Goal: Information Seeking & Learning: Learn about a topic

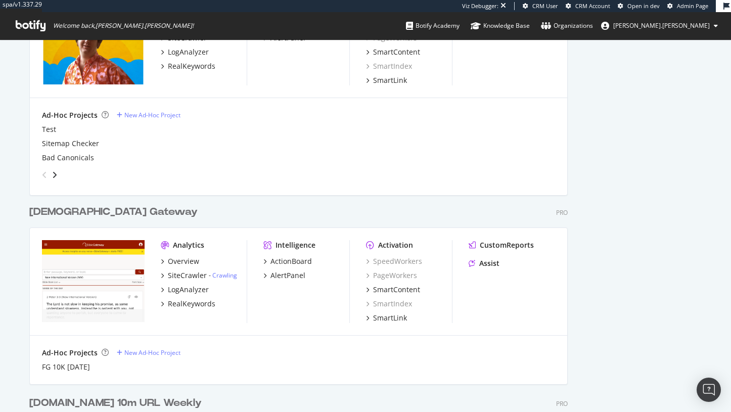
scroll to position [611, 0]
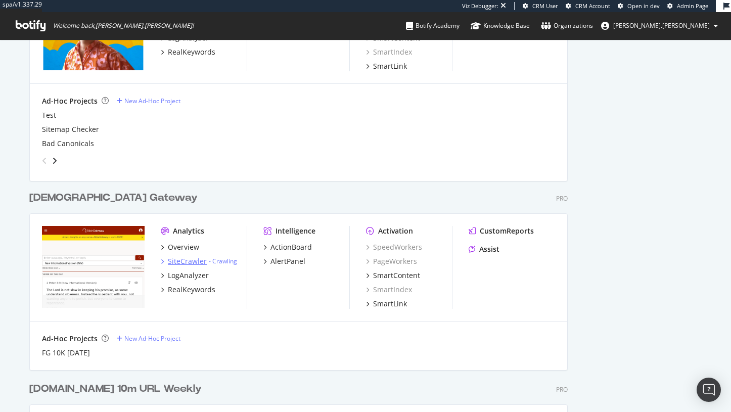
click at [195, 258] on div "SiteCrawler" at bounding box center [187, 261] width 39 height 10
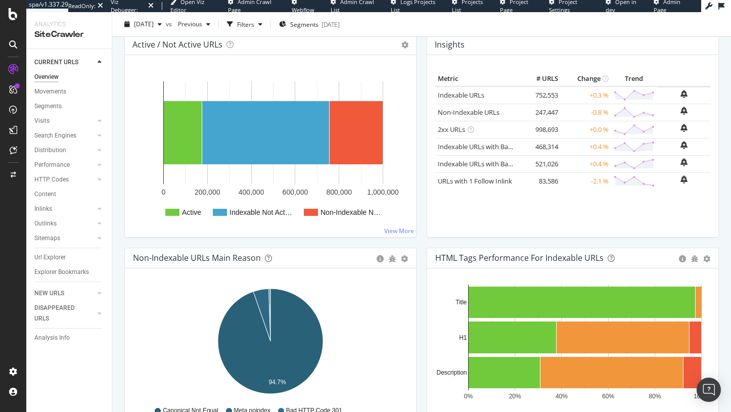
scroll to position [24, 0]
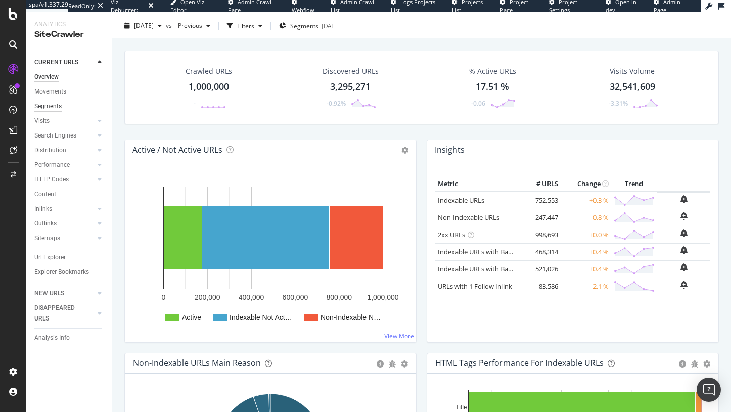
click at [49, 101] on div "Segments" at bounding box center [47, 106] width 27 height 11
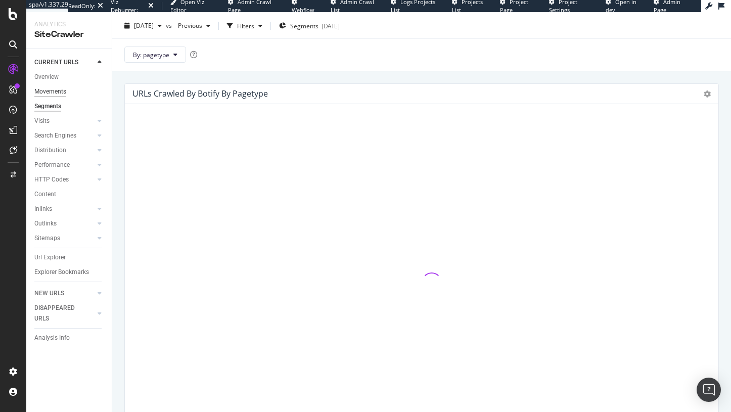
click at [51, 89] on div "Movements" at bounding box center [50, 92] width 32 height 11
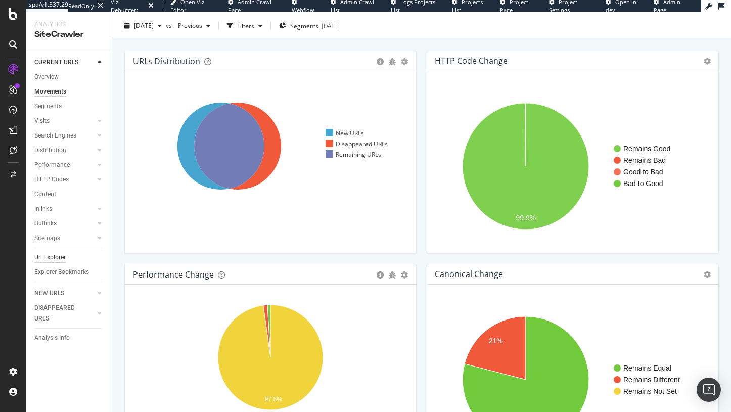
click at [47, 256] on div "Url Explorer" at bounding box center [49, 257] width 31 height 11
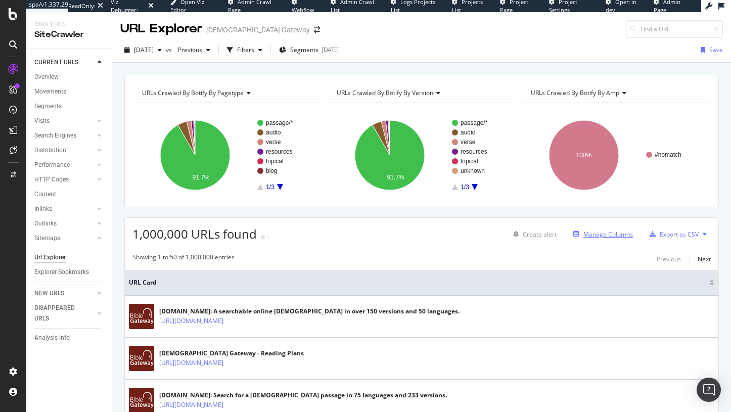
click at [601, 228] on button "Manage Columns" at bounding box center [602, 234] width 64 height 12
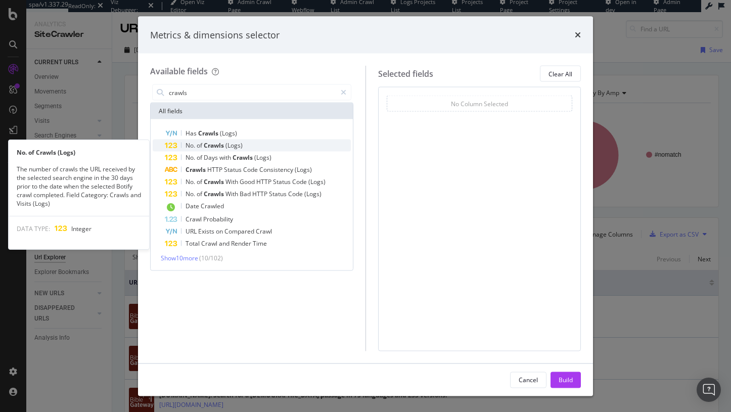
click at [297, 140] on div "No. of Crawls (Logs)" at bounding box center [258, 146] width 186 height 12
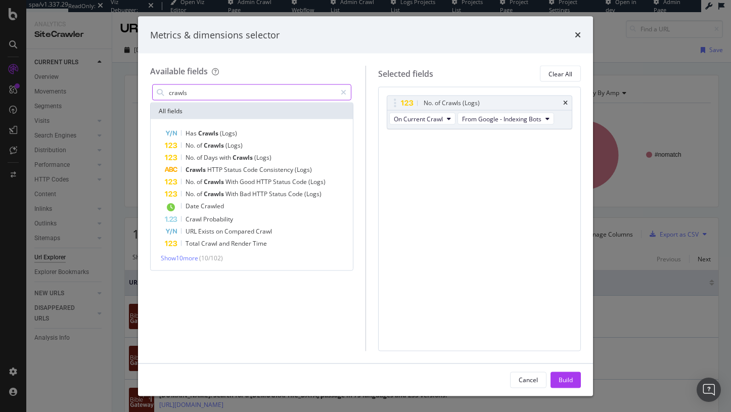
click at [272, 95] on input "crawls" at bounding box center [252, 92] width 168 height 15
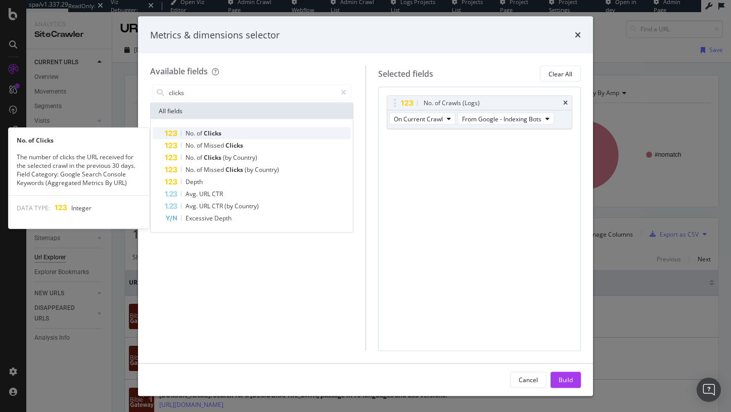
click at [255, 128] on div "No. of Clicks" at bounding box center [258, 133] width 186 height 12
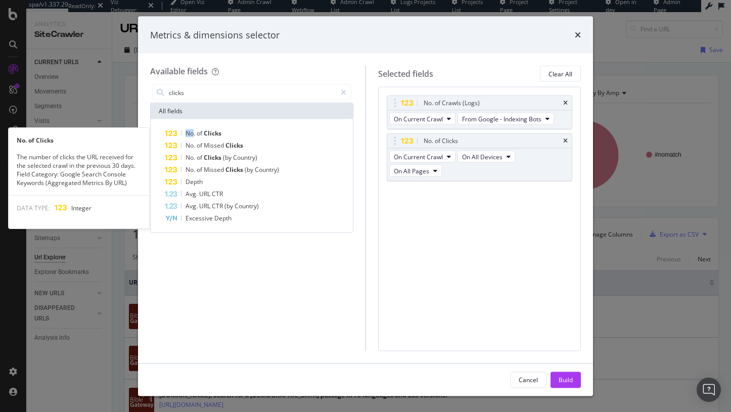
click at [255, 128] on div "No. of Clicks" at bounding box center [258, 133] width 186 height 12
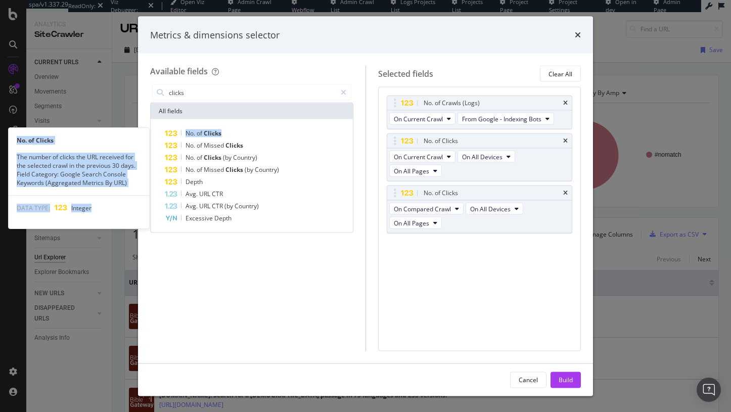
click at [255, 128] on div "No. of Clicks" at bounding box center [258, 133] width 186 height 12
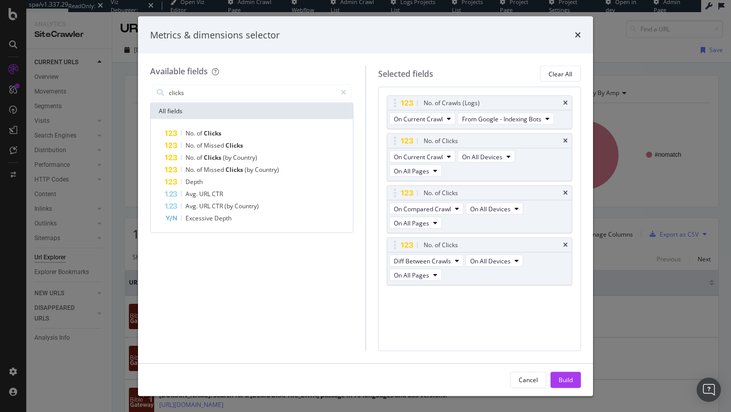
click at [231, 76] on div "Available fields" at bounding box center [251, 72] width 203 height 12
click at [231, 83] on div "clicks" at bounding box center [251, 92] width 203 height 20
click at [231, 88] on input "clicks" at bounding box center [252, 92] width 168 height 15
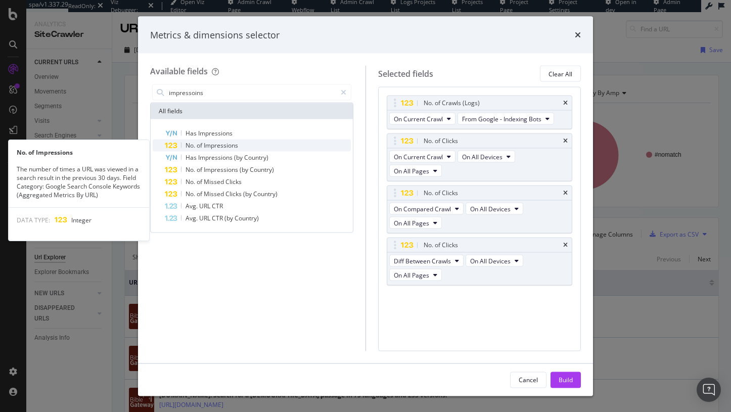
click at [225, 142] on span "Impressions" at bounding box center [221, 145] width 34 height 9
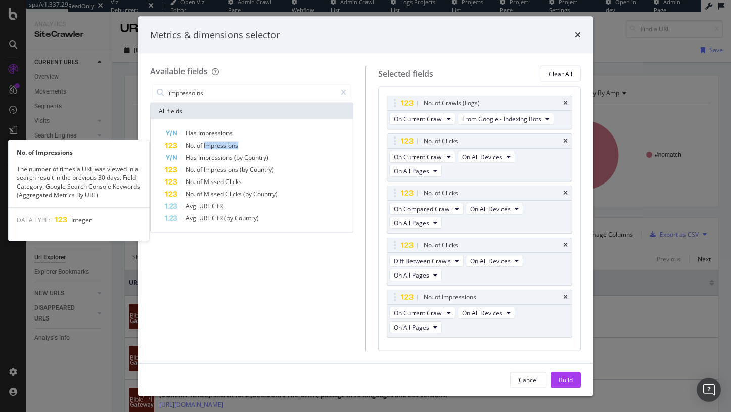
click at [225, 142] on span "Impressions" at bounding box center [221, 145] width 34 height 9
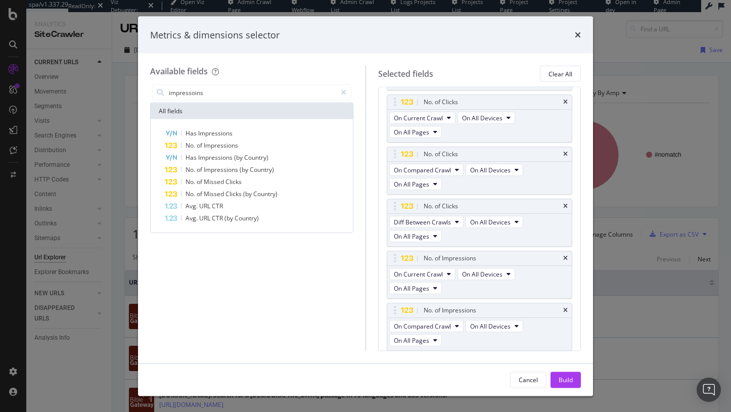
click at [225, 142] on span "Impressions" at bounding box center [221, 145] width 34 height 9
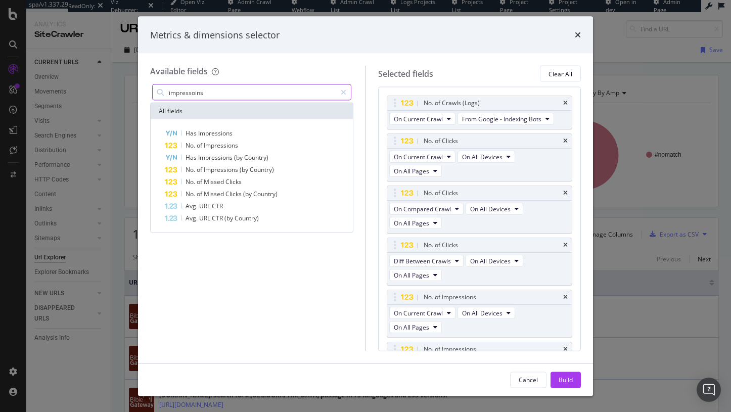
click at [203, 95] on input "impressoins" at bounding box center [252, 92] width 168 height 15
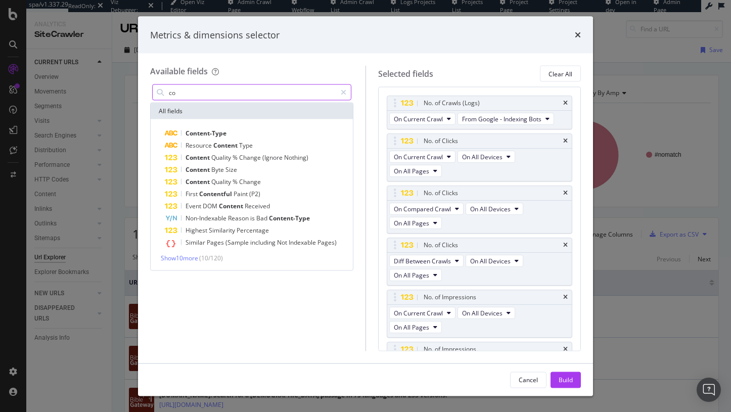
type input "c"
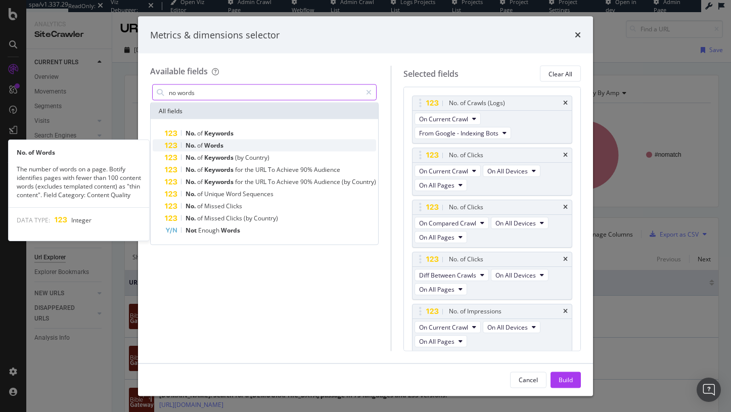
type input "no words"
click at [218, 146] on span "Words" at bounding box center [213, 145] width 19 height 9
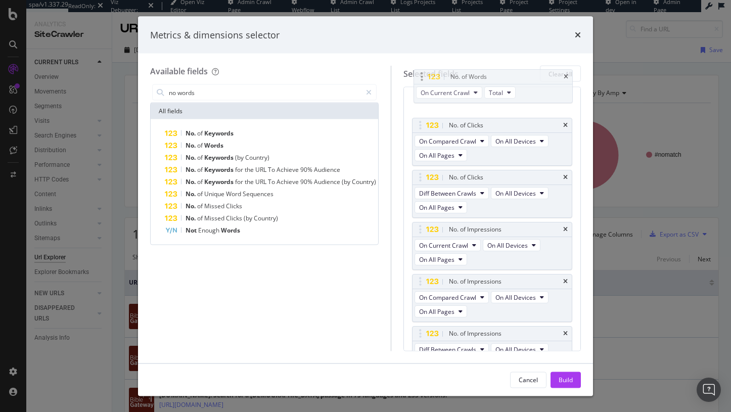
drag, startPoint x: 423, startPoint y: 320, endPoint x: 424, endPoint y: 83, distance: 236.7
click at [424, 83] on body "spa/v1.337.29 ReadOnly: Viz Debugger: Open Viz Editor Admin Crawl Page Webflow …" at bounding box center [365, 206] width 731 height 412
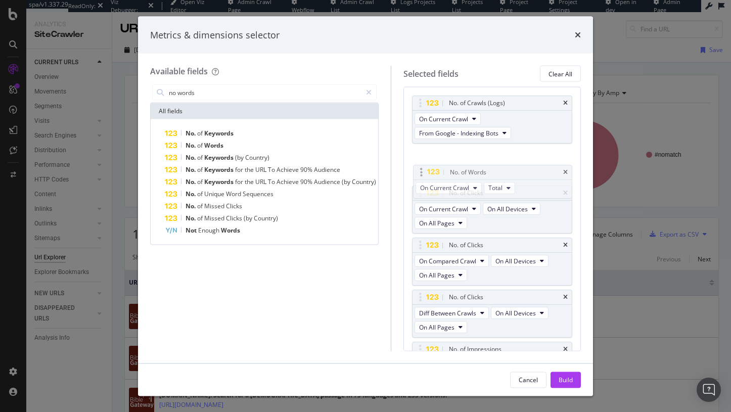
drag, startPoint x: 423, startPoint y: 209, endPoint x: 423, endPoint y: 174, distance: 35.4
click at [423, 174] on body "spa/v1.337.29 ReadOnly: Viz Debugger: Open Viz Editor Admin Crawl Page Webflow …" at bounding box center [365, 206] width 731 height 412
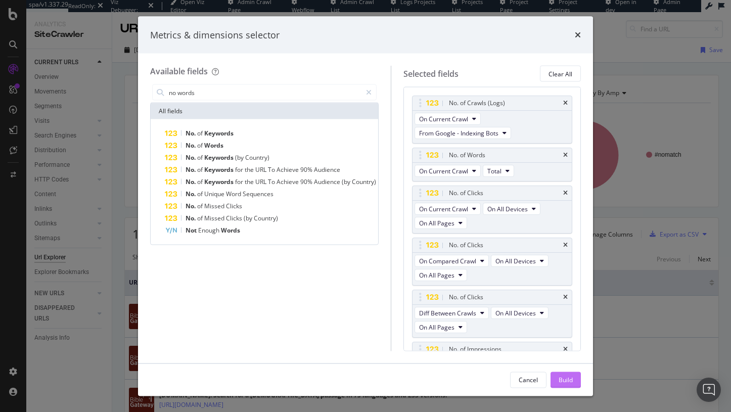
click at [563, 376] on div "Build" at bounding box center [566, 379] width 14 height 9
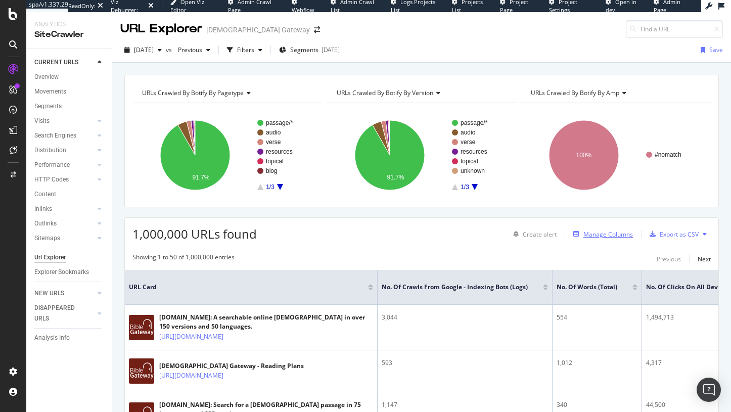
click at [603, 235] on div "Manage Columns" at bounding box center [609, 234] width 50 height 9
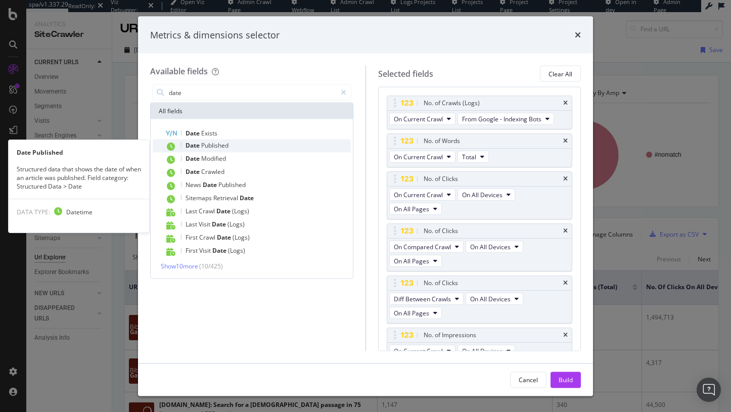
type input "date"
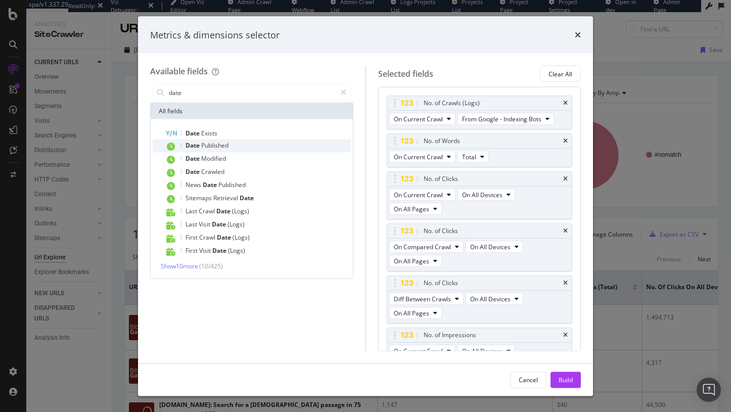
click at [213, 152] on div "Date Published" at bounding box center [258, 146] width 186 height 13
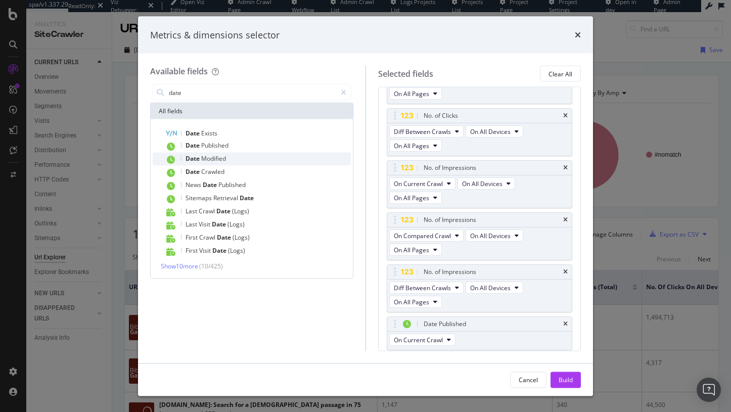
click at [215, 164] on div "Date Modified" at bounding box center [258, 159] width 186 height 13
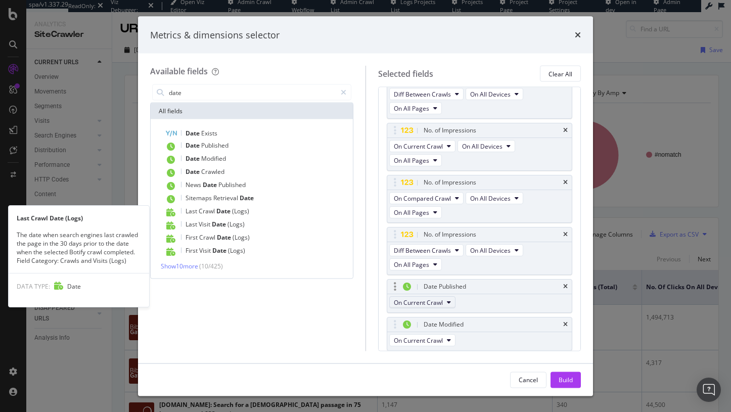
scroll to position [205, 0]
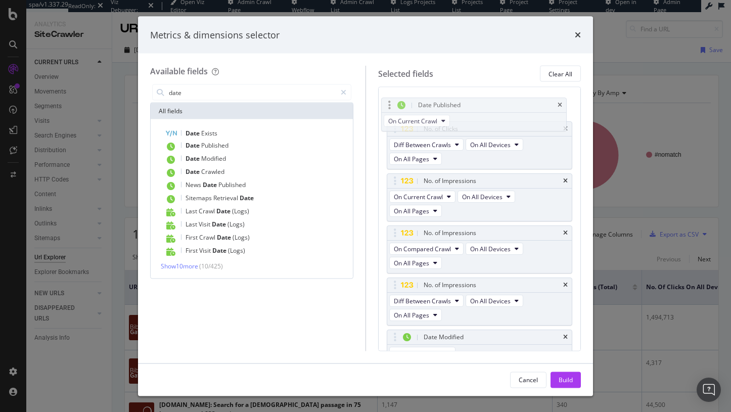
drag, startPoint x: 398, startPoint y: 284, endPoint x: 392, endPoint y: 99, distance: 184.7
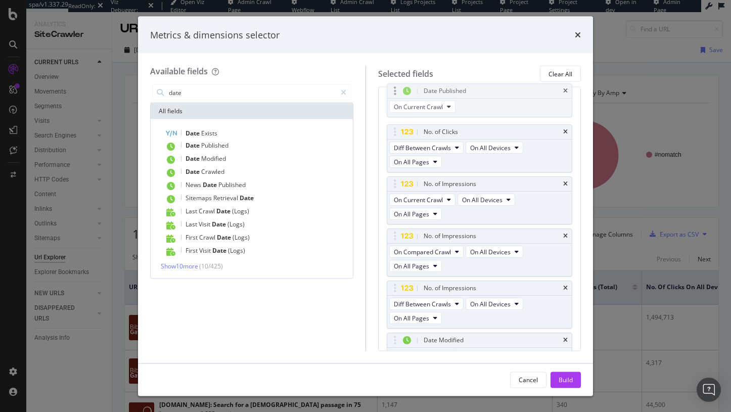
click at [392, 99] on body "spa/v1.337.29 ReadOnly: Viz Debugger: Open Viz Editor Admin Crawl Page Webflow …" at bounding box center [365, 206] width 731 height 412
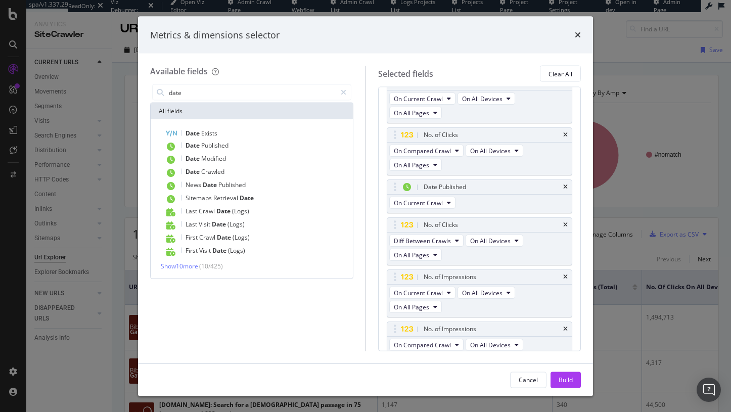
scroll to position [85, 0]
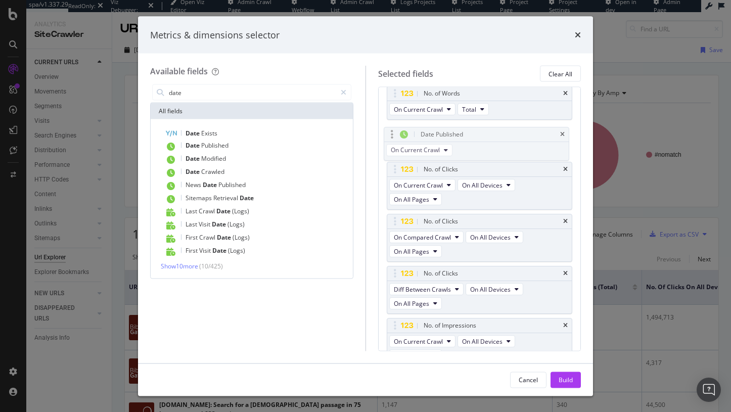
drag, startPoint x: 396, startPoint y: 198, endPoint x: 393, endPoint y: 133, distance: 65.8
click at [393, 133] on body "spa/v1.337.29 ReadOnly: Viz Debugger: Open Viz Editor Admin Crawl Page Webflow …" at bounding box center [365, 206] width 731 height 412
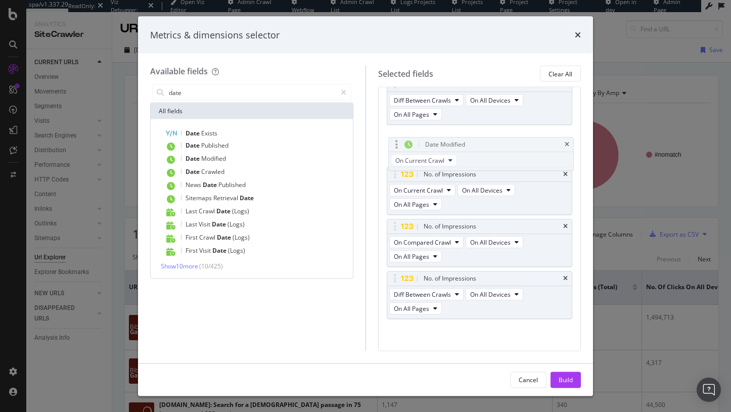
drag, startPoint x: 395, startPoint y: 284, endPoint x: 396, endPoint y: 123, distance: 160.9
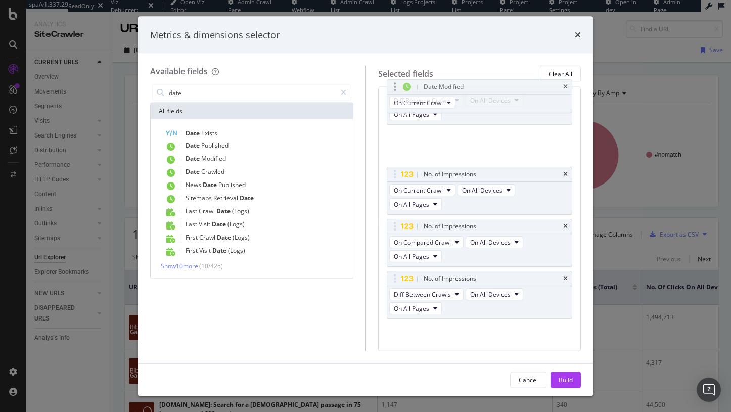
click at [396, 123] on body "spa/v1.337.29 ReadOnly: Viz Debugger: Open Viz Editor Admin Crawl Page Webflow …" at bounding box center [365, 206] width 731 height 412
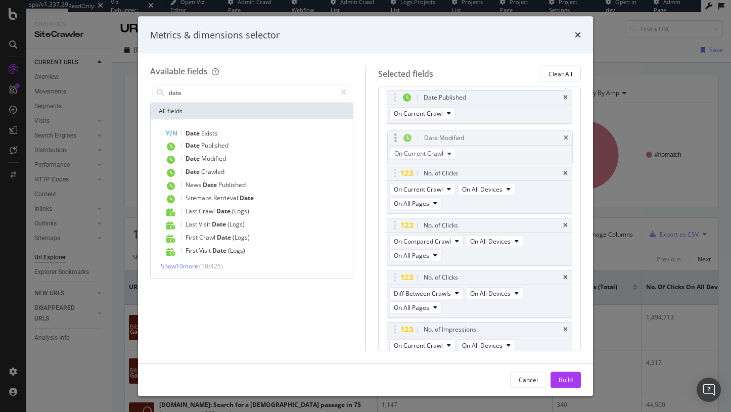
scroll to position [77, 0]
drag, startPoint x: 395, startPoint y: 235, endPoint x: 397, endPoint y: 132, distance: 103.7
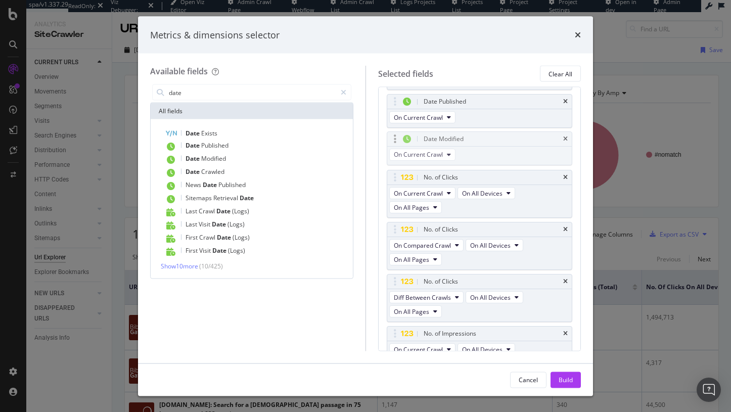
click at [397, 132] on body "spa/v1.337.29 ReadOnly: Viz Debugger: Open Viz Editor Admin Crawl Page Webflow …" at bounding box center [365, 206] width 731 height 412
click at [571, 376] on div "Build" at bounding box center [566, 379] width 14 height 9
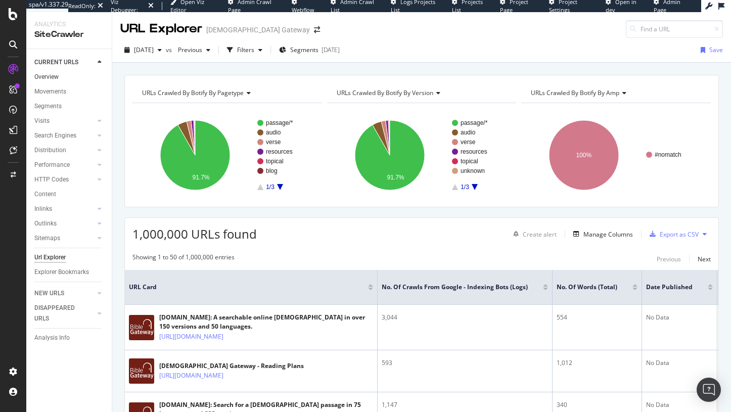
click at [59, 73] on link "Overview" at bounding box center [69, 77] width 70 height 11
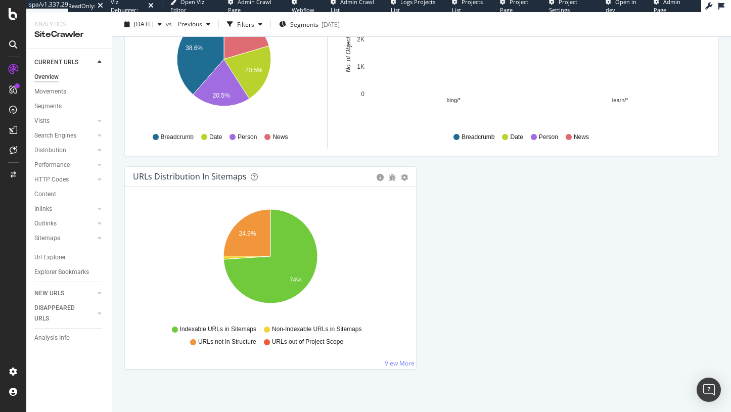
scroll to position [1067, 0]
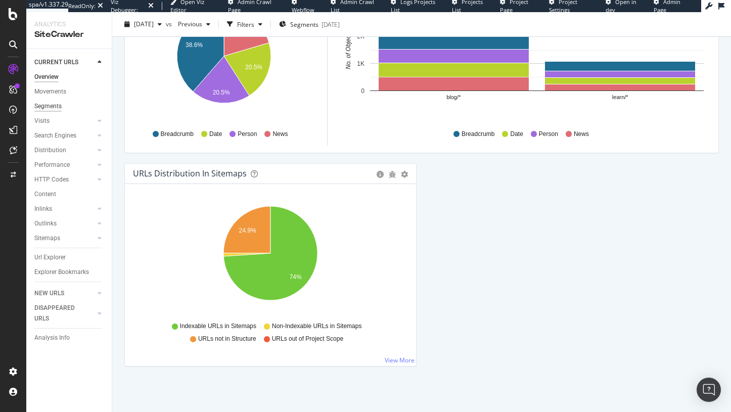
click at [57, 108] on div "Segments" at bounding box center [47, 106] width 27 height 11
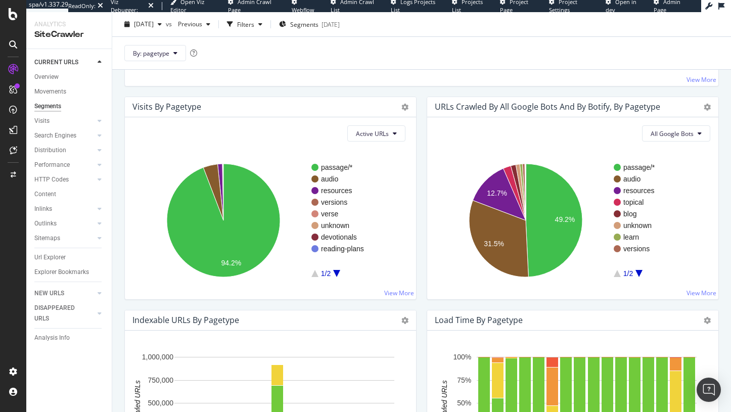
scroll to position [406, 0]
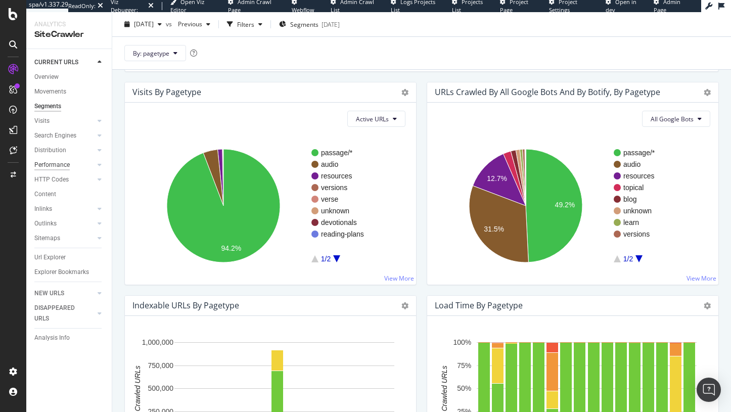
click at [52, 162] on div "Performance" at bounding box center [51, 165] width 35 height 11
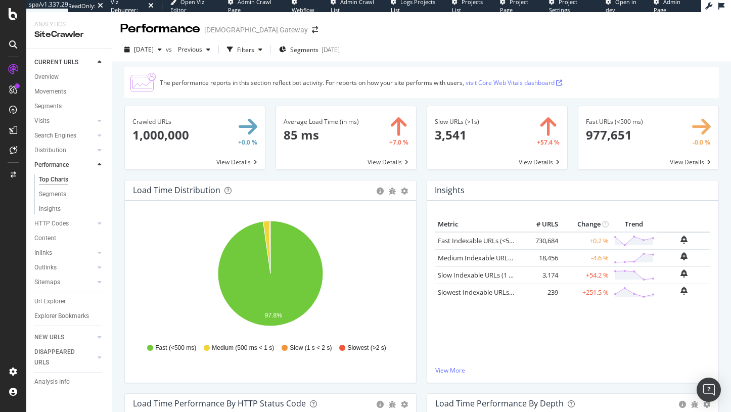
click at [479, 110] on span at bounding box center [497, 137] width 140 height 63
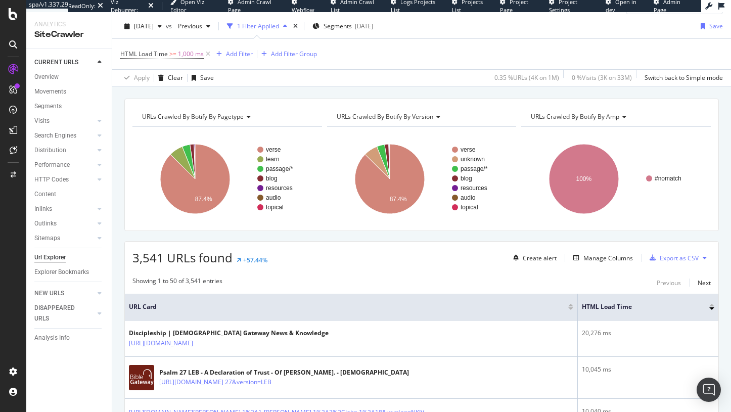
scroll to position [47, 0]
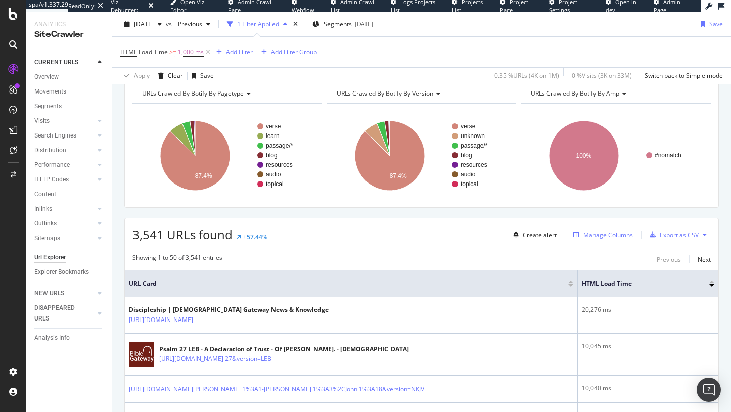
click at [585, 235] on div "Manage Columns" at bounding box center [609, 235] width 50 height 9
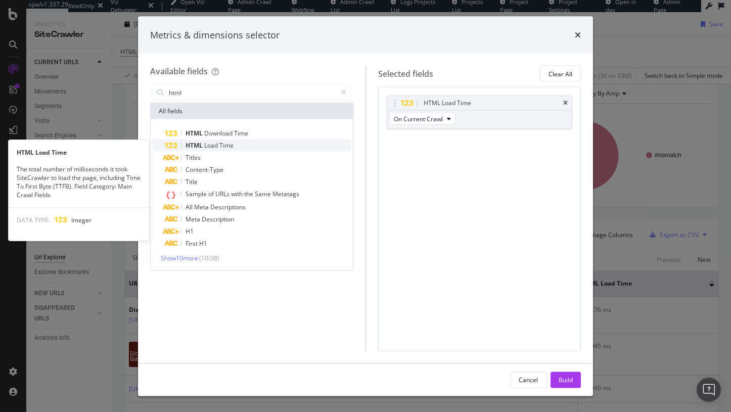
type input "html"
click at [269, 145] on div "HTML Load Time" at bounding box center [258, 146] width 186 height 12
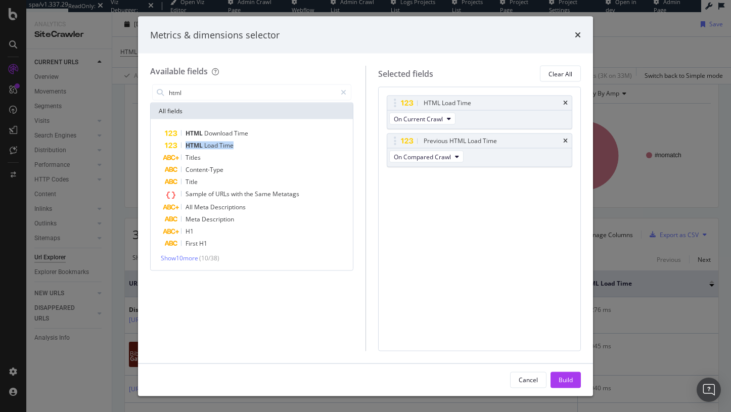
click at [269, 145] on div "HTML Load Time" at bounding box center [258, 146] width 186 height 12
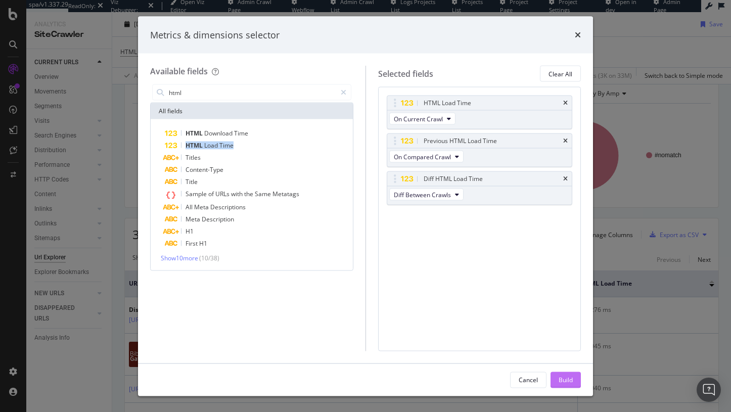
click at [562, 382] on div "Build" at bounding box center [566, 379] width 14 height 9
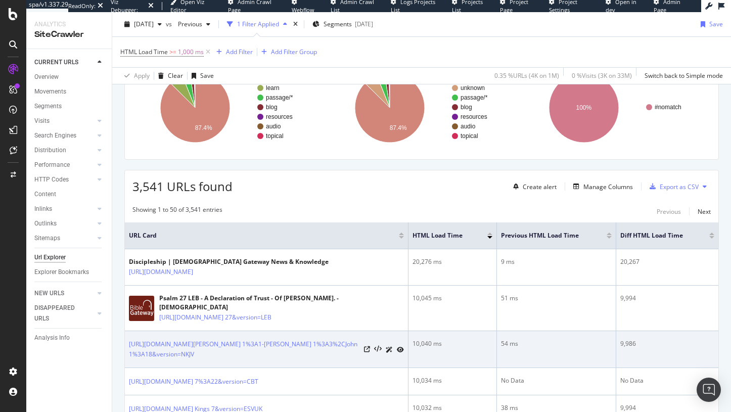
scroll to position [20, 0]
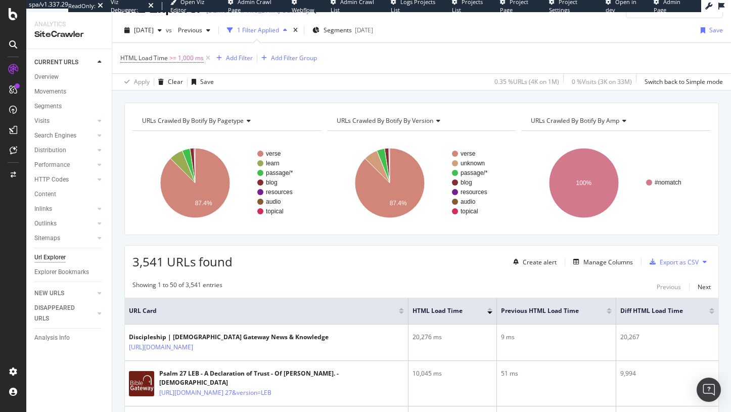
click at [713, 309] on div at bounding box center [712, 309] width 5 height 3
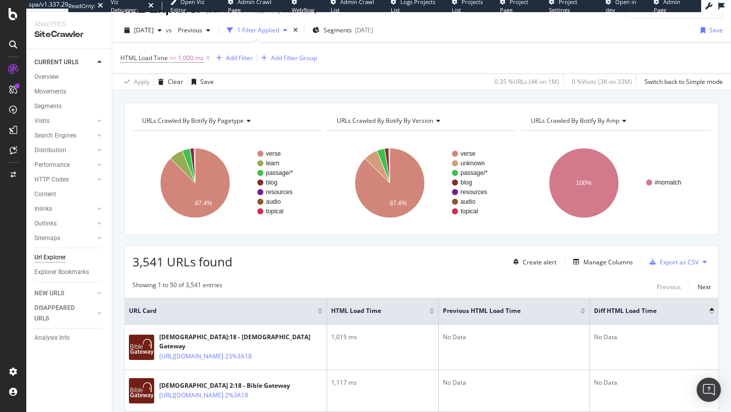
click at [712, 312] on div at bounding box center [712, 313] width 5 height 3
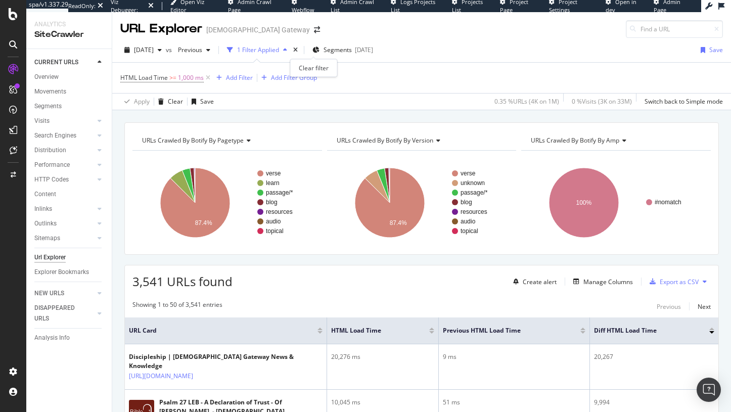
click at [300, 46] on div "times" at bounding box center [295, 50] width 9 height 10
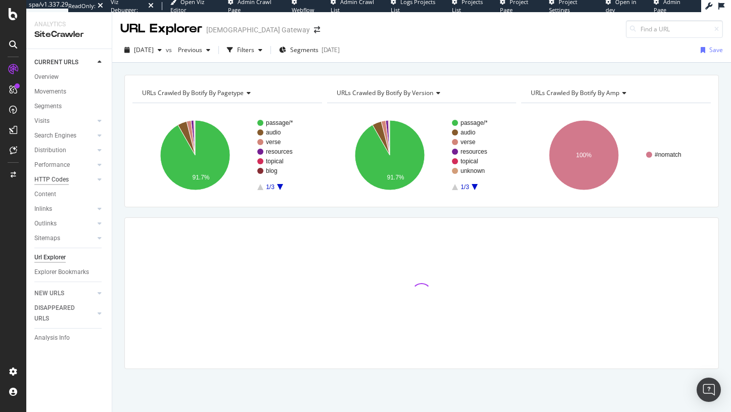
click at [53, 177] on div "HTTP Codes" at bounding box center [51, 180] width 34 height 11
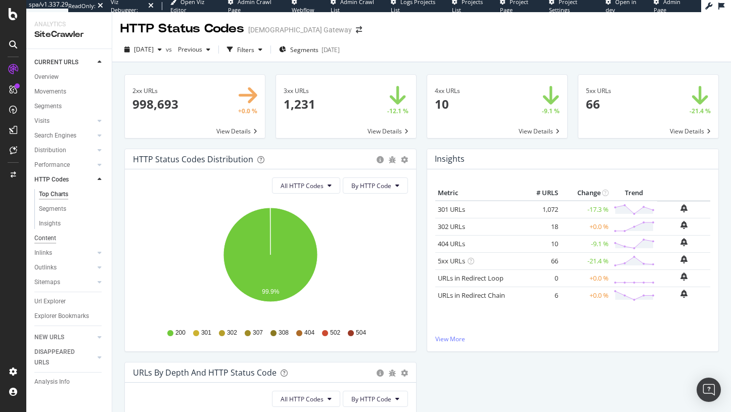
click at [44, 242] on div "Content" at bounding box center [45, 238] width 22 height 11
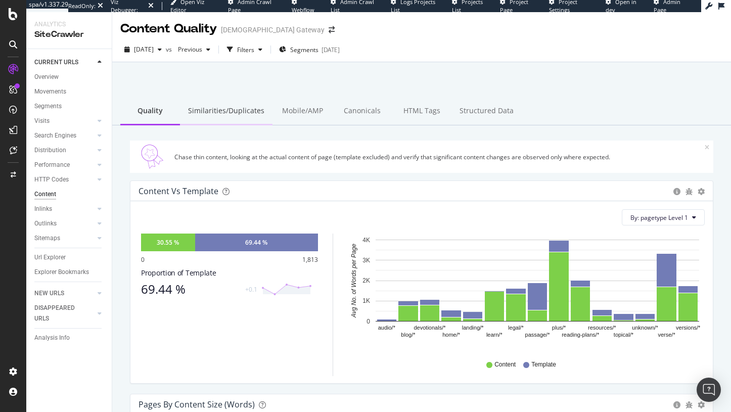
click at [211, 108] on div "Similarities/Duplicates" at bounding box center [226, 112] width 93 height 28
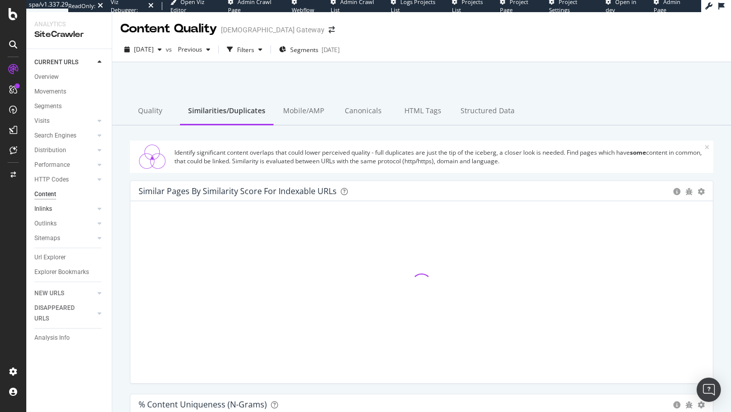
click at [53, 207] on link "Inlinks" at bounding box center [64, 209] width 60 height 11
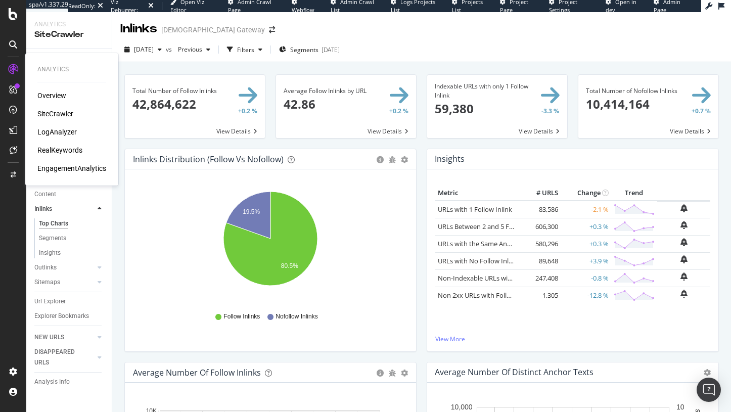
click at [49, 134] on div "LogAnalyzer" at bounding box center [56, 132] width 39 height 10
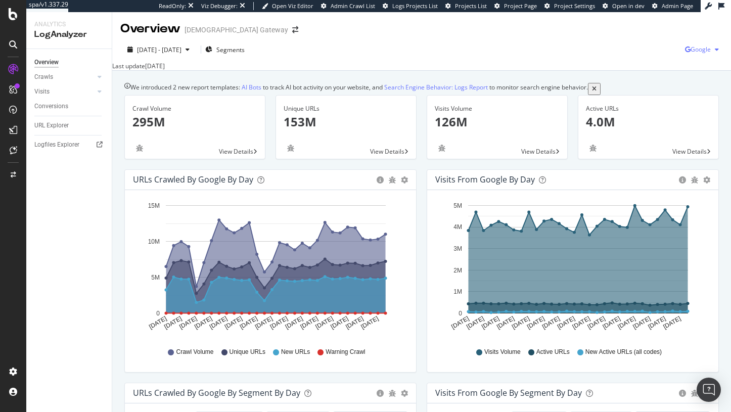
click at [692, 55] on div "Google" at bounding box center [704, 49] width 38 height 15
click at [656, 61] on span "OpenAI" at bounding box center [650, 59] width 37 height 9
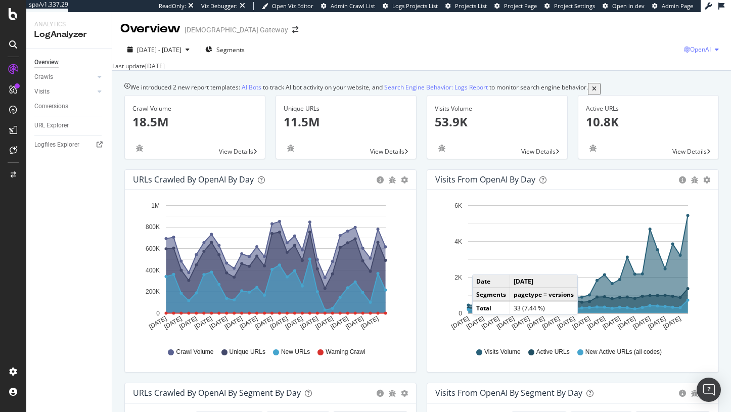
click at [699, 54] on div "OpenAI" at bounding box center [703, 49] width 39 height 15
click at [667, 78] on span "Other AI Bots" at bounding box center [648, 77] width 37 height 9
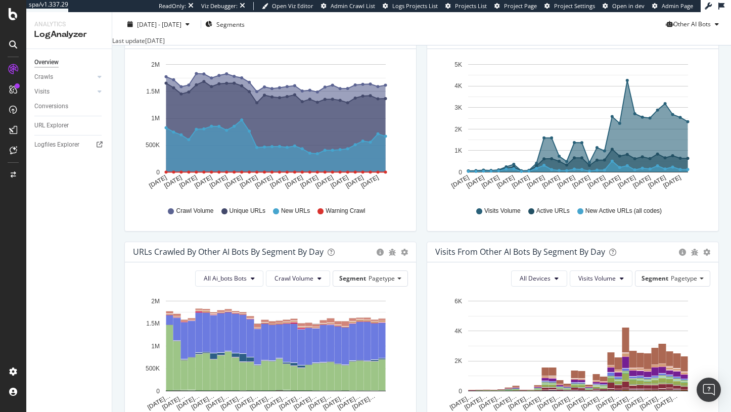
scroll to position [59, 0]
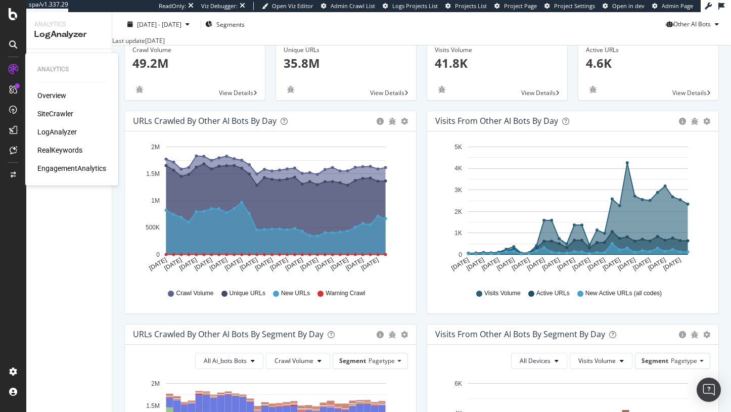
click at [50, 147] on div "RealKeywords" at bounding box center [59, 150] width 45 height 10
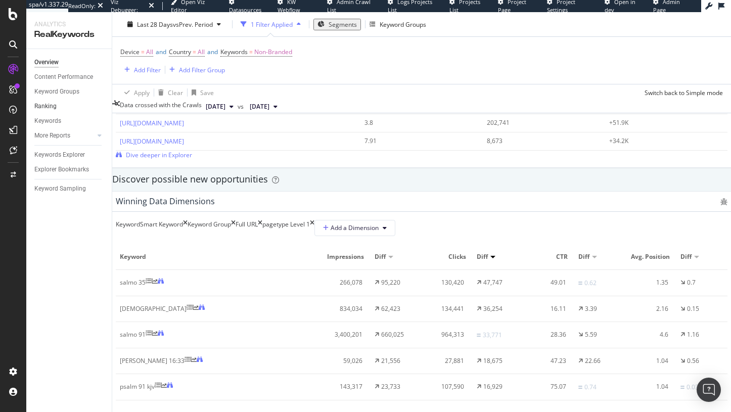
scroll to position [825, 0]
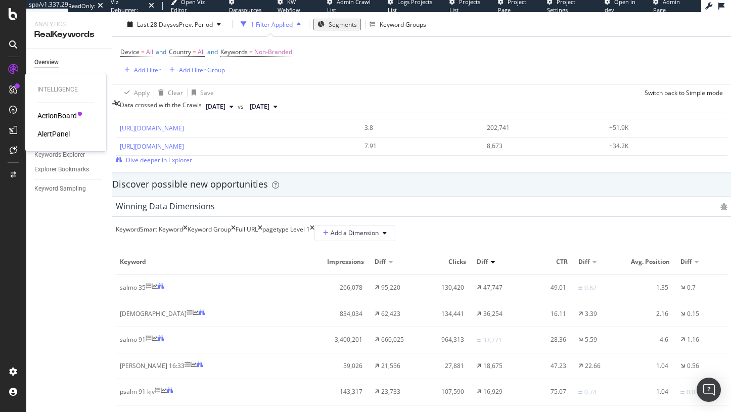
click at [48, 134] on div "AlertPanel" at bounding box center [53, 134] width 32 height 10
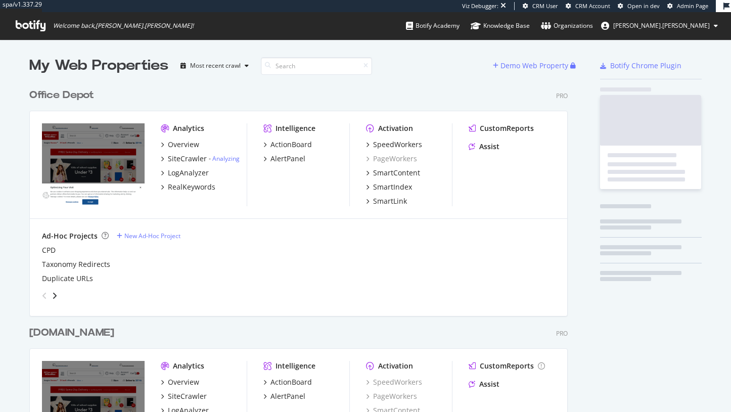
scroll to position [592, 547]
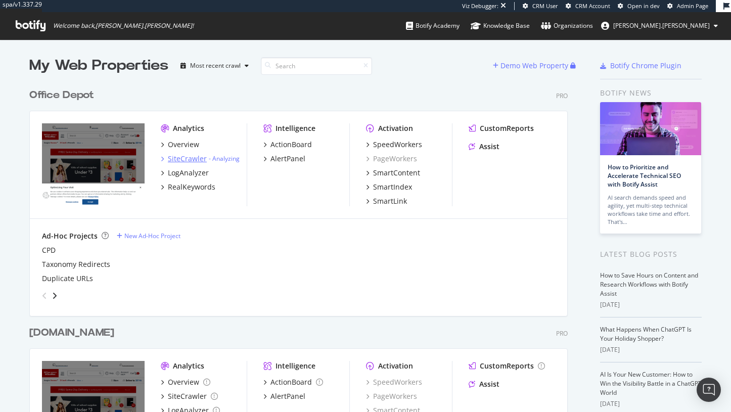
click at [204, 158] on div "SiteCrawler" at bounding box center [187, 159] width 39 height 10
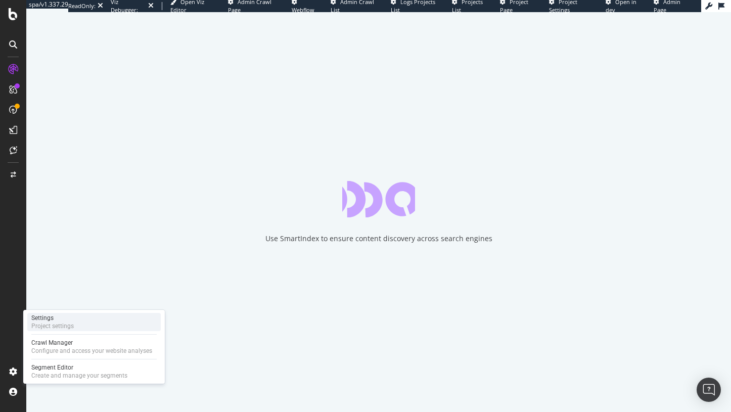
click at [60, 317] on div "Settings" at bounding box center [52, 318] width 42 height 8
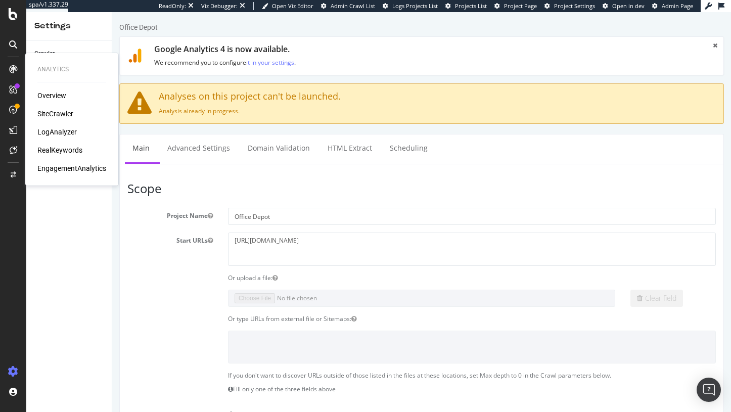
click at [54, 112] on div "SiteCrawler" at bounding box center [55, 114] width 36 height 10
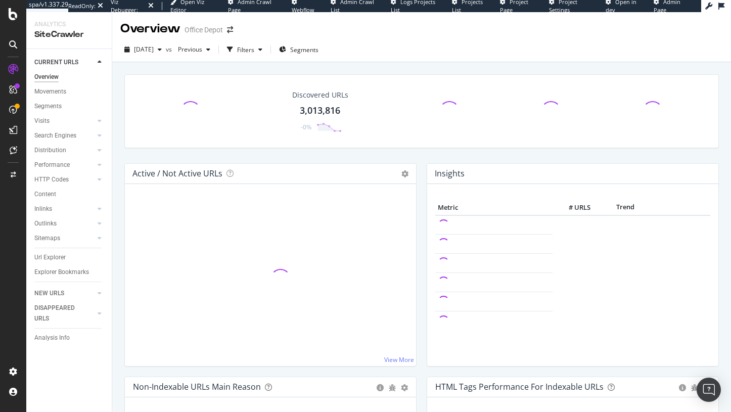
click at [254, 53] on div "Filters" at bounding box center [245, 50] width 17 height 9
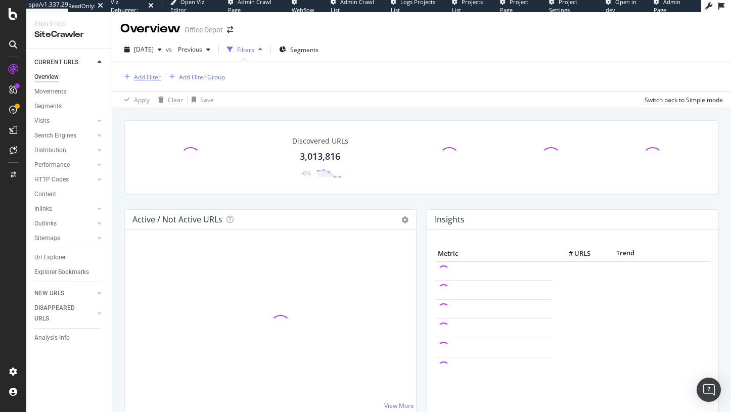
click at [152, 77] on div "Add Filter" at bounding box center [147, 77] width 27 height 9
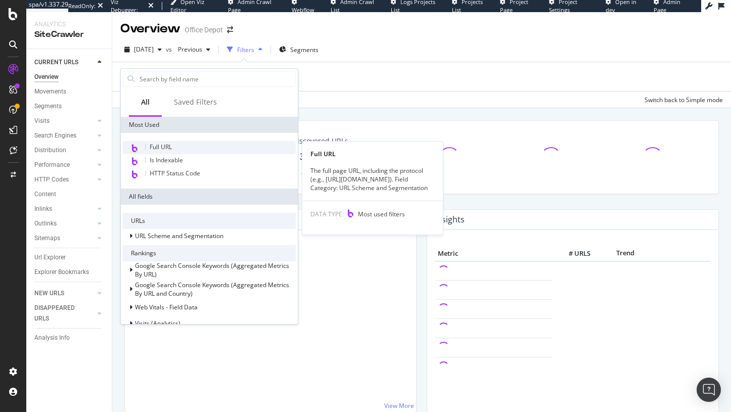
click at [162, 150] on span "Full URL" at bounding box center [161, 147] width 22 height 9
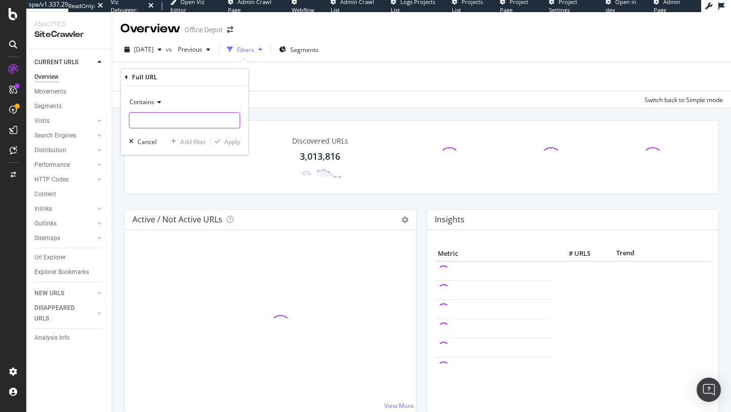
click at [164, 122] on input "text" at bounding box center [185, 120] width 110 height 16
paste input "https://www.officedepot.com/b/bedding-sets/Bed_Size--Twin_XL/Primary_Material--…"
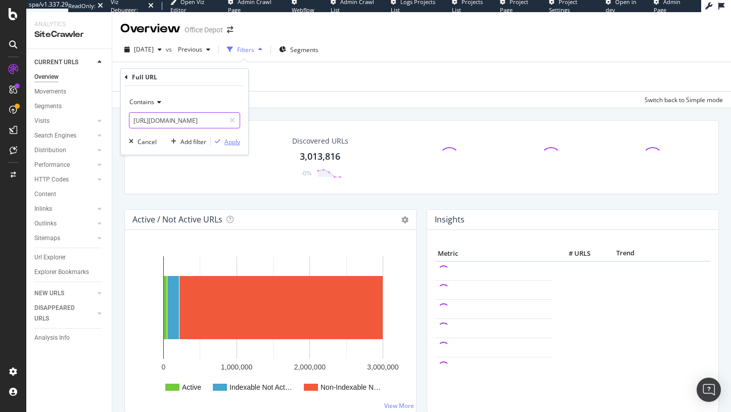
type input "https://www.officedepot.com/b/bedding-sets/Bed_Size--Twin_XL/Primary_Material--…"
click at [223, 137] on div "Apply" at bounding box center [225, 141] width 29 height 9
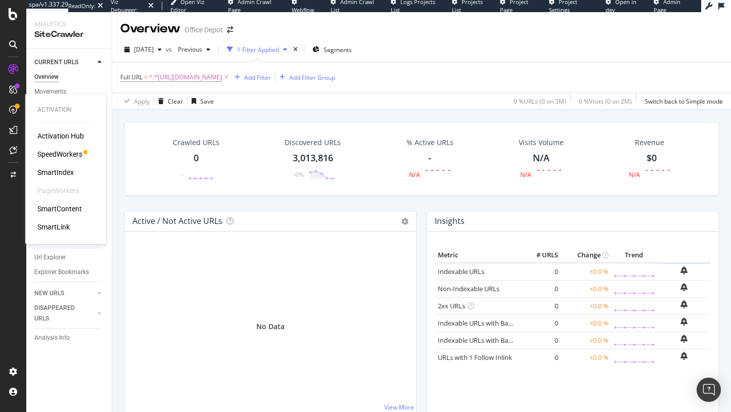
click at [56, 172] on div "SmartIndex" at bounding box center [55, 172] width 36 height 10
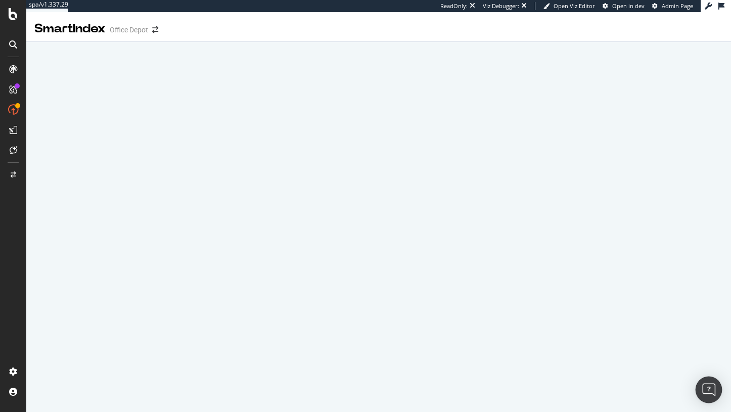
click at [702, 398] on div "Open Intercom Messenger" at bounding box center [709, 390] width 27 height 27
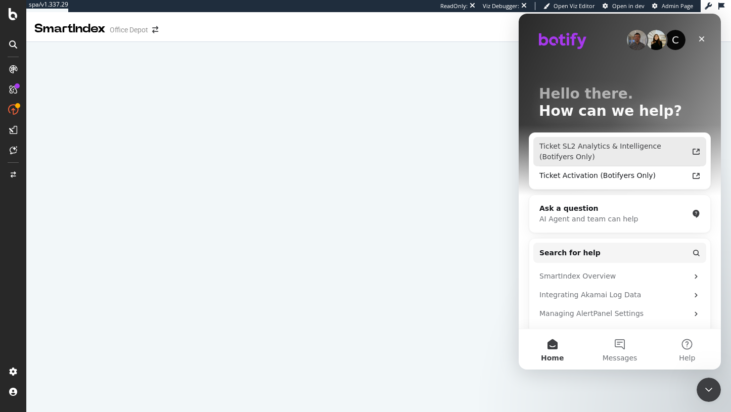
click at [658, 153] on div "Ticket SL2 Analytics & Intelligence (Botifyers Only)" at bounding box center [614, 151] width 149 height 21
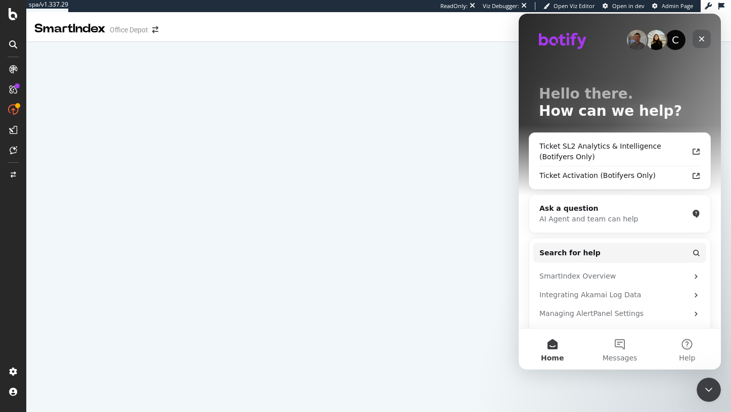
click at [696, 42] on div "Close" at bounding box center [702, 39] width 18 height 18
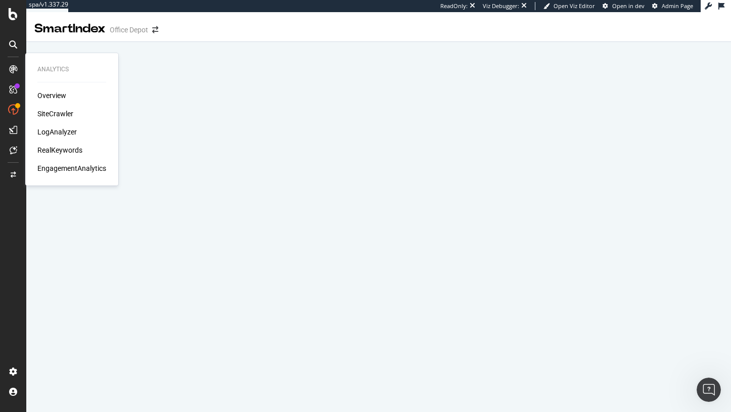
click at [67, 112] on div "SiteCrawler" at bounding box center [55, 114] width 36 height 10
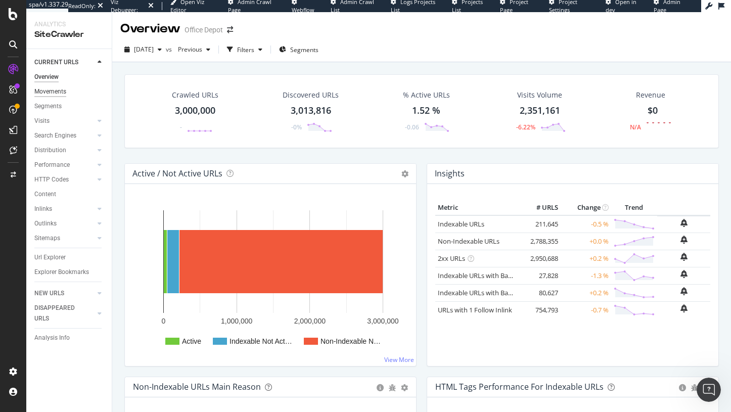
click at [64, 91] on div "Movements" at bounding box center [50, 92] width 32 height 11
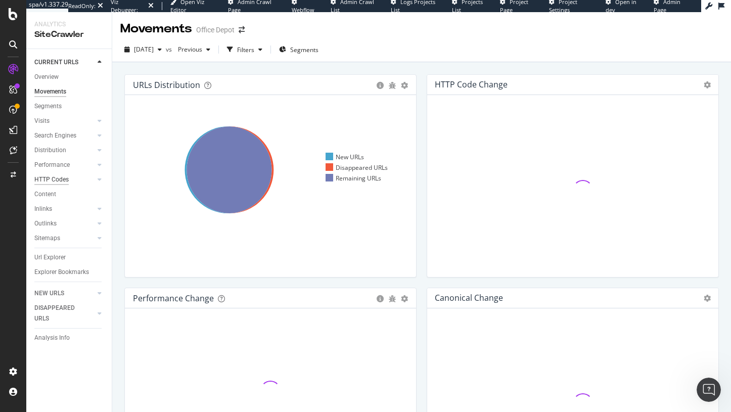
click at [57, 180] on div "HTTP Codes" at bounding box center [51, 180] width 34 height 11
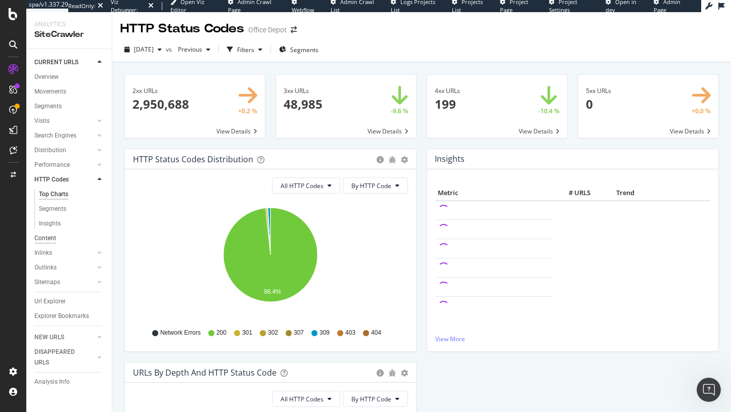
click at [45, 240] on div "Content" at bounding box center [45, 238] width 22 height 11
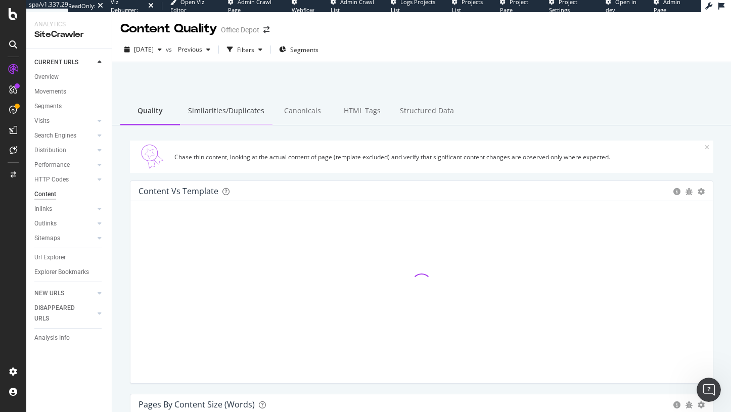
click at [245, 106] on div "Similarities/Duplicates" at bounding box center [226, 112] width 93 height 28
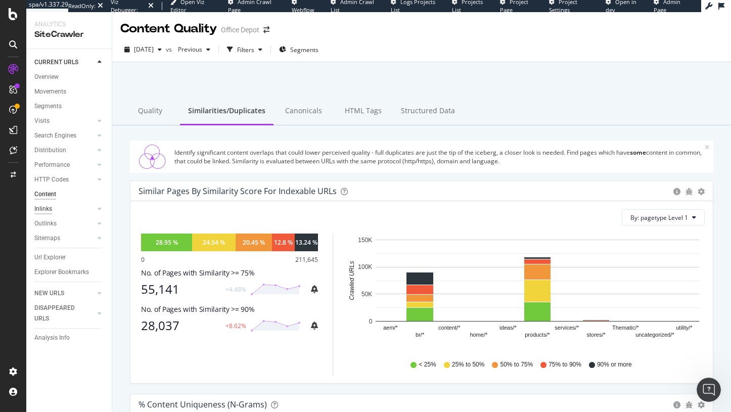
click at [46, 213] on div "Inlinks" at bounding box center [43, 209] width 18 height 11
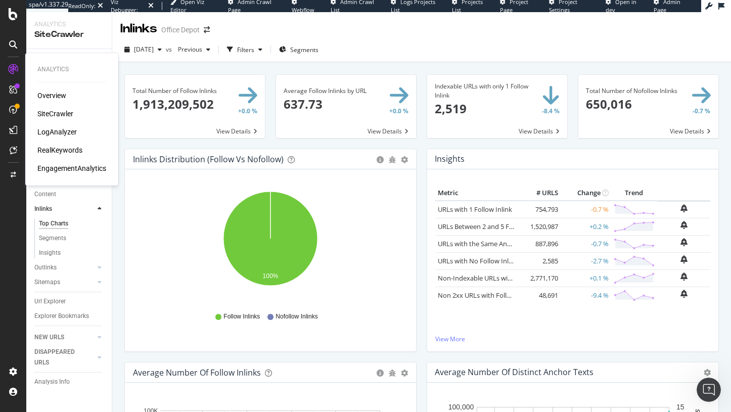
click at [41, 128] on div "LogAnalyzer" at bounding box center [56, 132] width 39 height 10
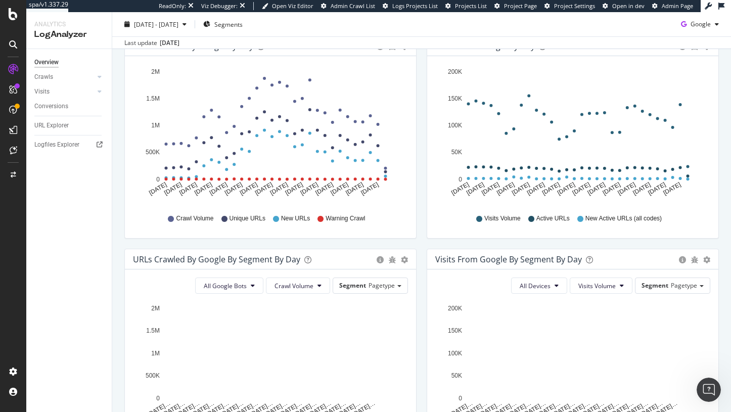
scroll to position [151, 0]
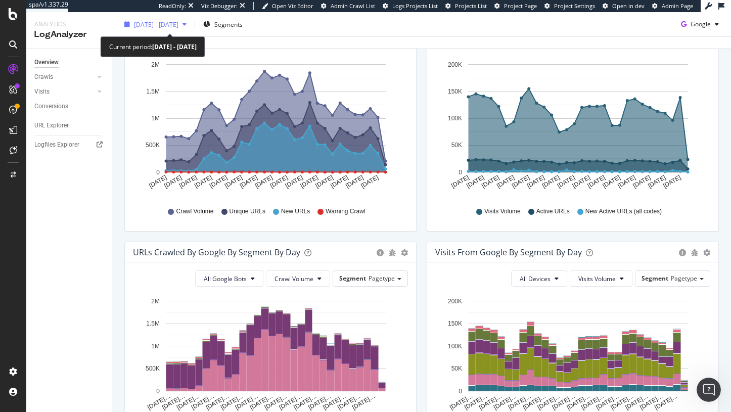
click at [158, 27] on span "2025 Aug. 18th - Sep. 16th" at bounding box center [156, 24] width 45 height 9
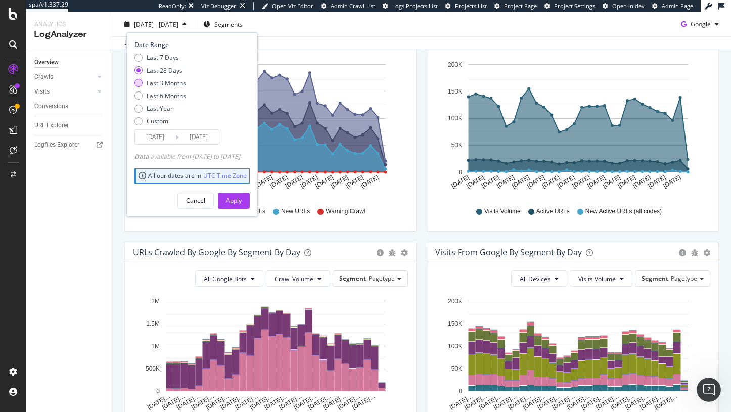
click at [171, 85] on div "Last 3 Months" at bounding box center [166, 82] width 39 height 9
type input "2025/06/17"
click at [250, 199] on button "Apply" at bounding box center [234, 200] width 32 height 16
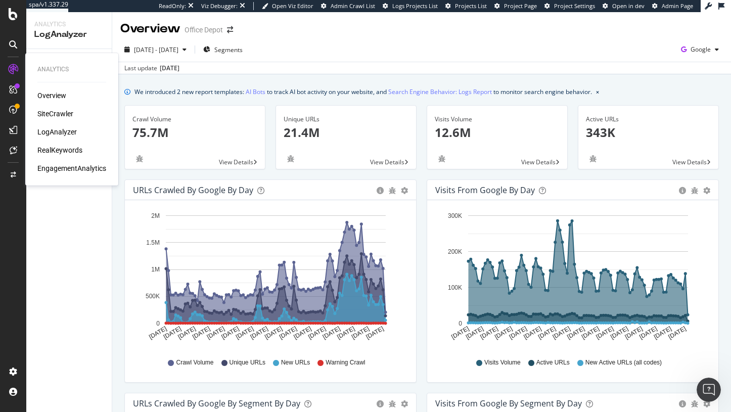
click at [68, 146] on div "RealKeywords" at bounding box center [59, 150] width 45 height 10
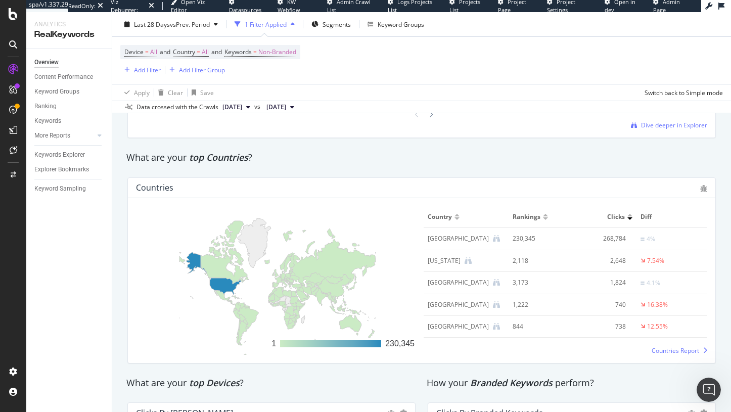
scroll to position [1437, 0]
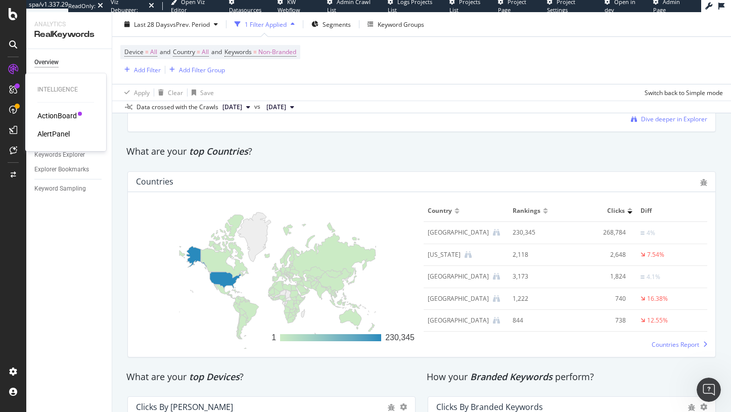
click at [46, 134] on div "AlertPanel" at bounding box center [53, 134] width 32 height 10
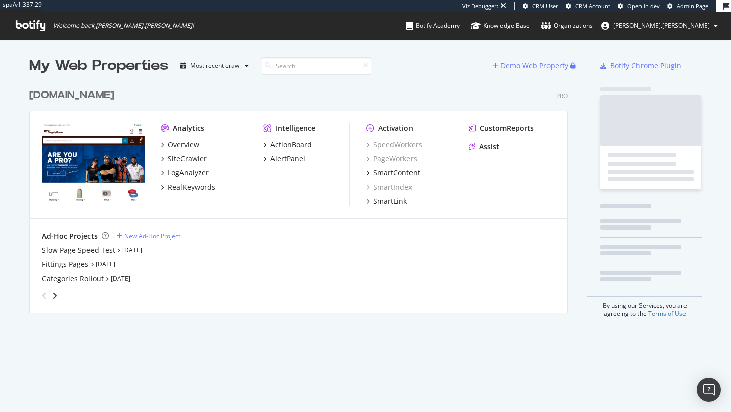
scroll to position [238, 547]
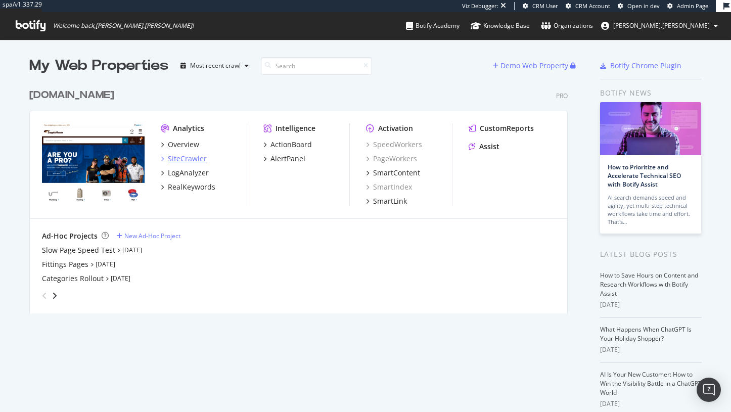
click at [192, 156] on div "SiteCrawler" at bounding box center [187, 159] width 39 height 10
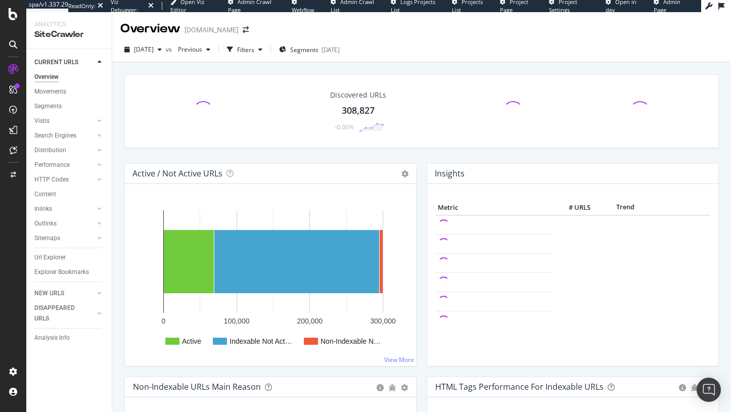
click at [159, 63] on div "Discovered URLs 308,827 -0.06% Active / Not Active URLs Chart (by Value) Chart …" at bounding box center [421, 262] width 619 height 400
click at [159, 57] on div "2025 Sep. 13th" at bounding box center [143, 49] width 46 height 15
click at [192, 99] on div "2025 Sep. 6th 300K URLs" at bounding box center [187, 105] width 120 height 15
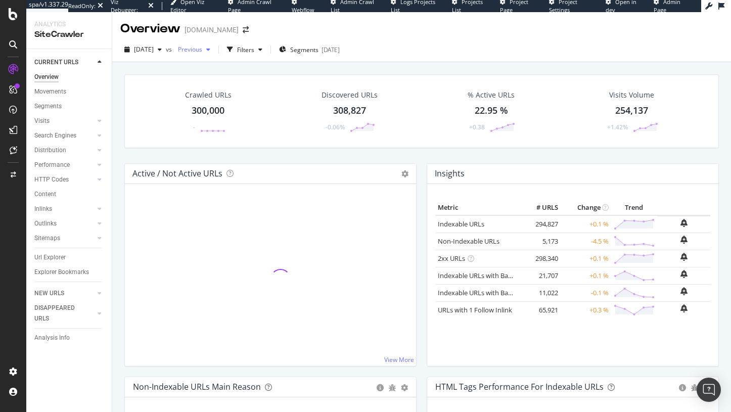
click at [198, 50] on span "Previous" at bounding box center [188, 49] width 28 height 9
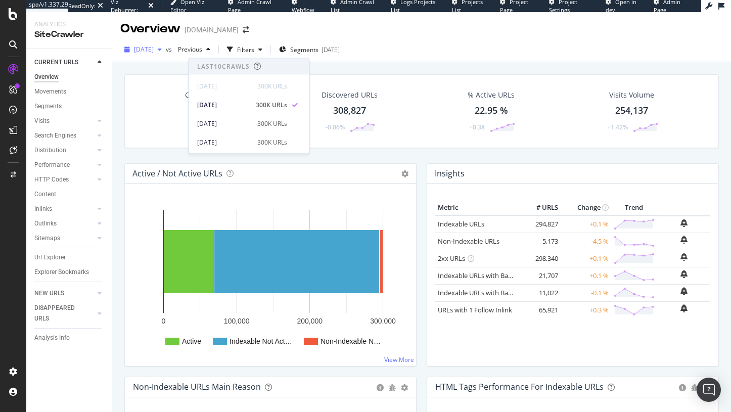
click at [154, 49] on span "2025 Sep. 13th" at bounding box center [144, 49] width 20 height 9
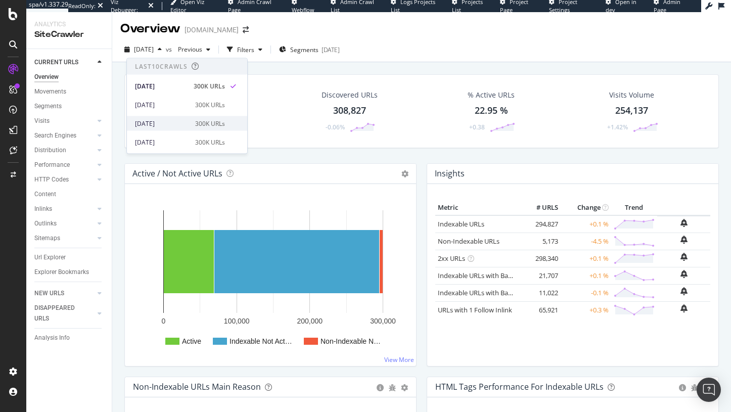
click at [178, 120] on div "2025 Aug. 30th" at bounding box center [162, 123] width 54 height 9
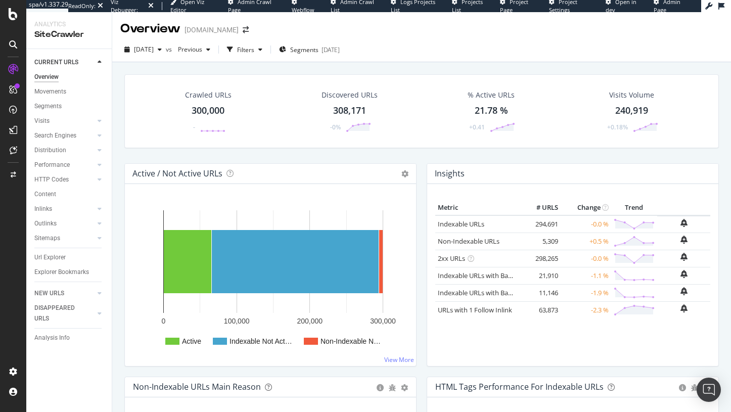
click at [154, 48] on span "2025 Aug. 30th" at bounding box center [144, 49] width 20 height 9
click at [180, 137] on div "2025 Aug. 23rd 300K URLs" at bounding box center [187, 142] width 120 height 15
click at [154, 49] on span "2025 Aug. 23rd" at bounding box center [144, 49] width 20 height 9
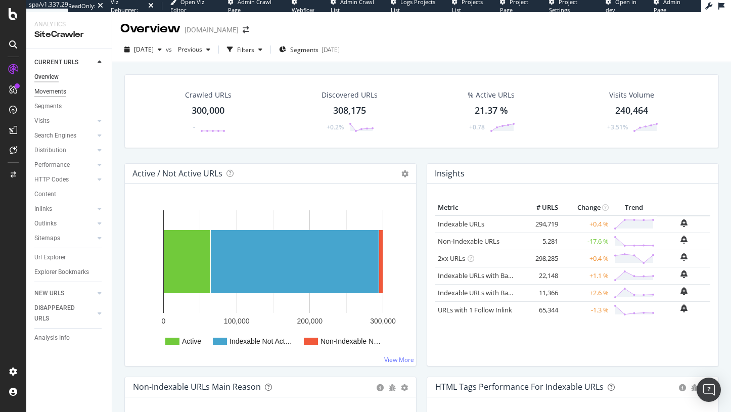
click at [60, 91] on div "Movements" at bounding box center [50, 92] width 32 height 11
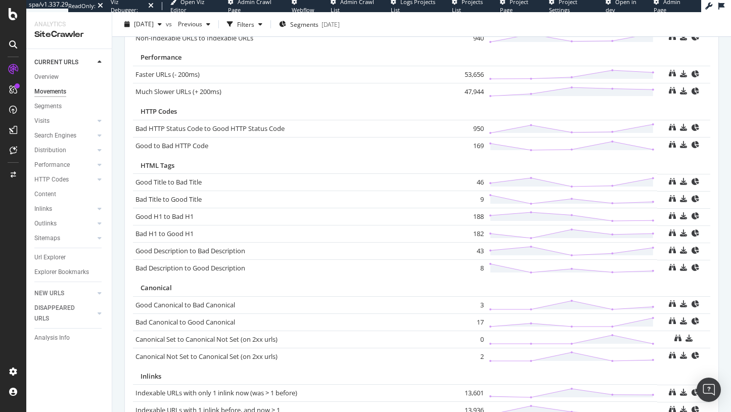
scroll to position [493, 0]
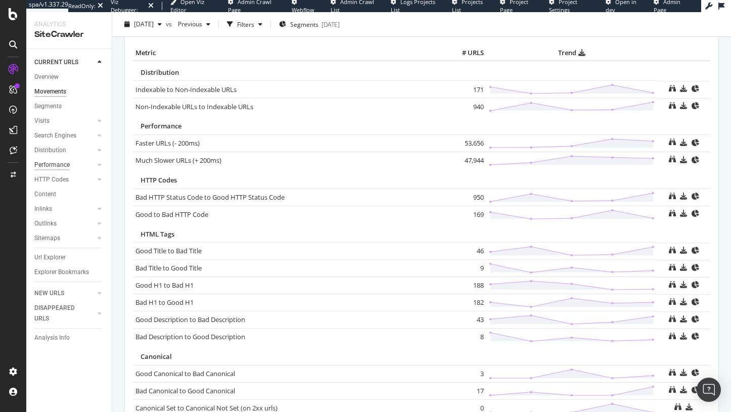
click at [49, 166] on div "Performance" at bounding box center [51, 165] width 35 height 11
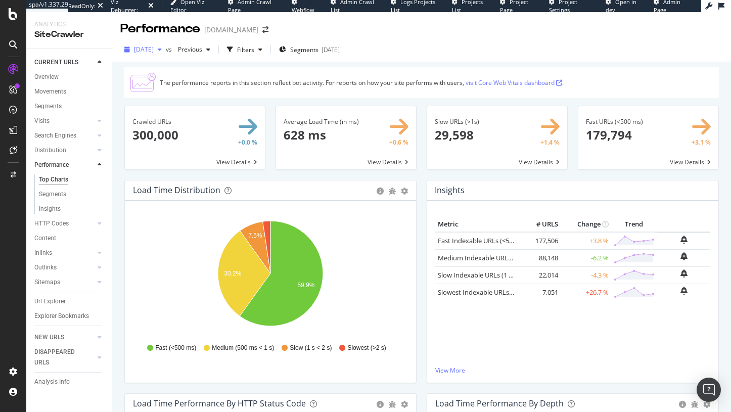
click at [163, 45] on div "2025 Aug. 23rd" at bounding box center [143, 49] width 46 height 15
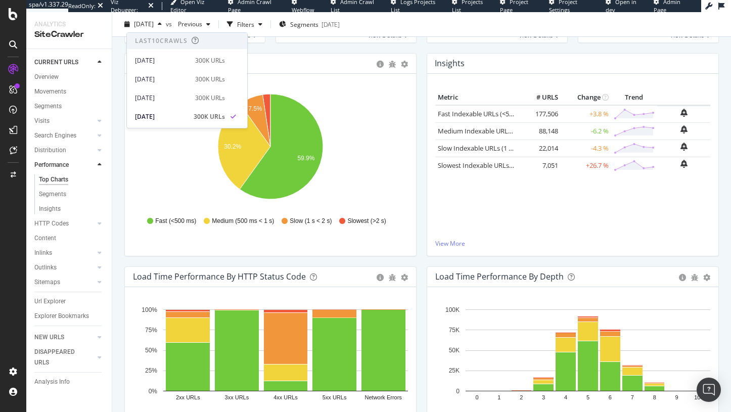
scroll to position [139, 0]
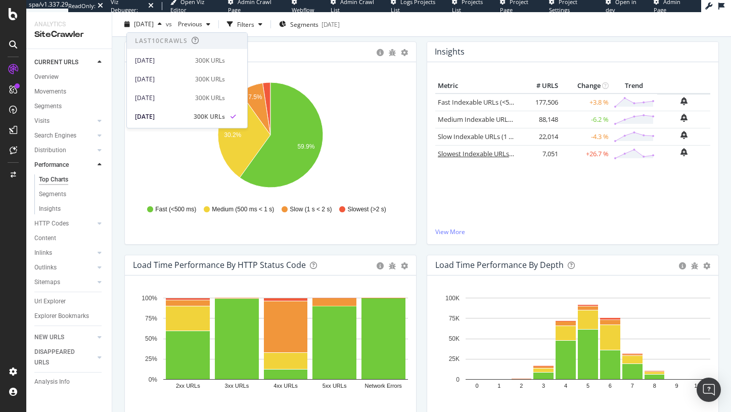
click at [482, 156] on link "Slowest Indexable URLs (>2 s)" at bounding box center [482, 153] width 89 height 9
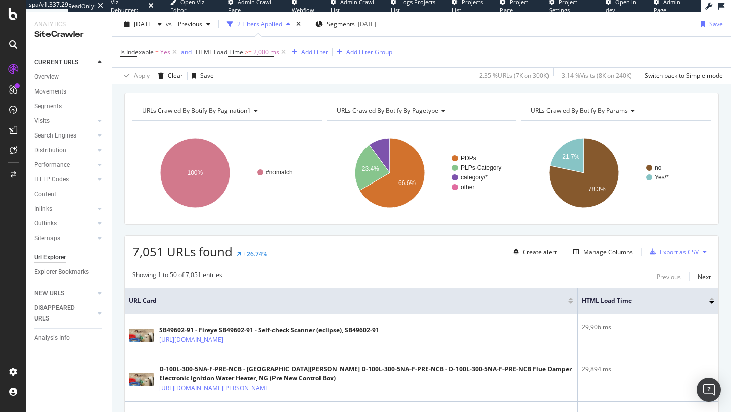
scroll to position [38, 0]
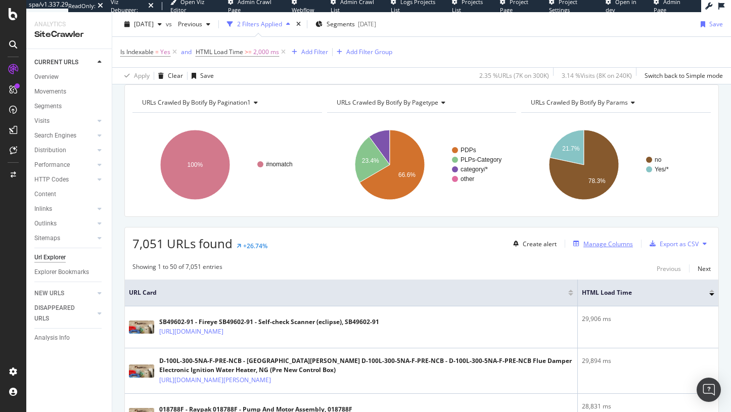
click at [614, 248] on div "Manage Columns" at bounding box center [609, 244] width 50 height 9
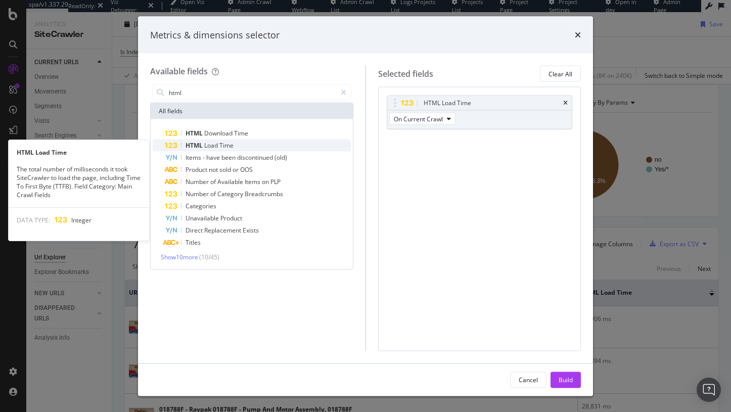
type input "html"
click at [224, 147] on span "Time" at bounding box center [227, 145] width 14 height 9
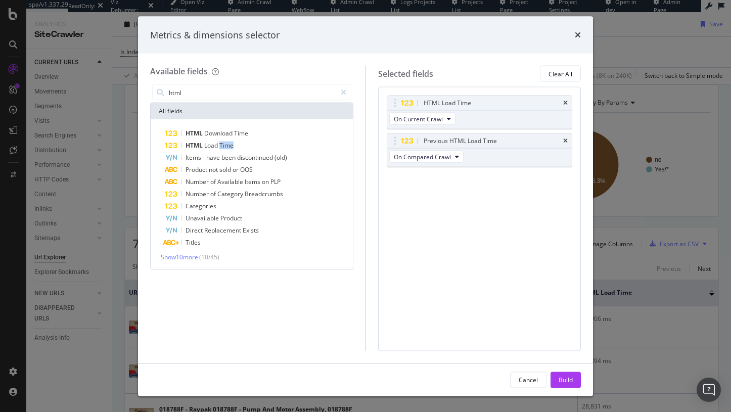
click at [224, 147] on span "Time" at bounding box center [227, 145] width 14 height 9
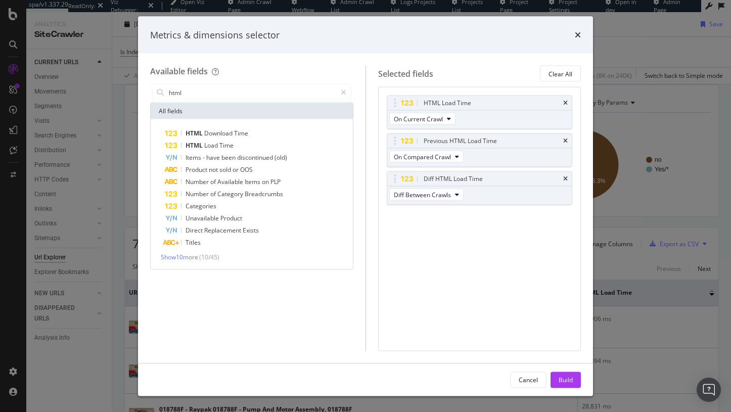
click at [567, 388] on div "Cancel Build" at bounding box center [365, 380] width 455 height 32
click at [567, 378] on div "Build" at bounding box center [566, 379] width 14 height 9
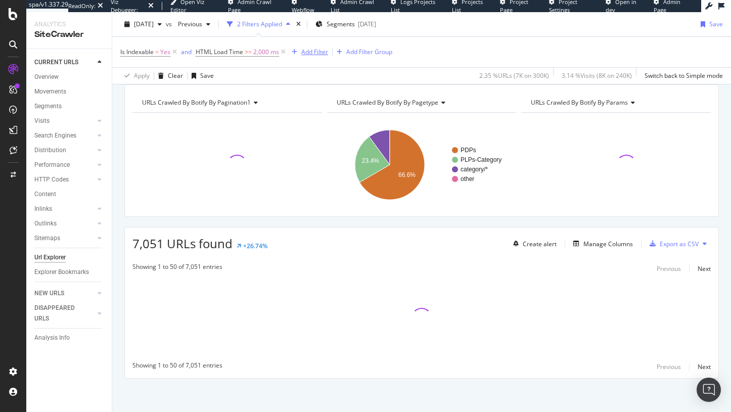
click at [317, 55] on div "Add Filter" at bounding box center [314, 52] width 27 height 9
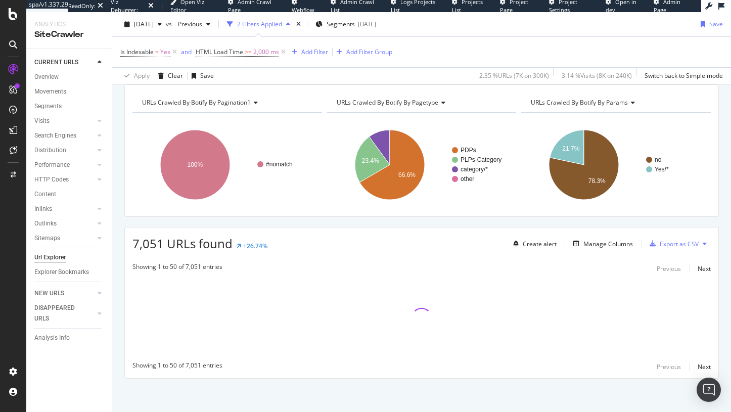
click at [251, 134] on rect "A chart." at bounding box center [228, 165] width 190 height 88
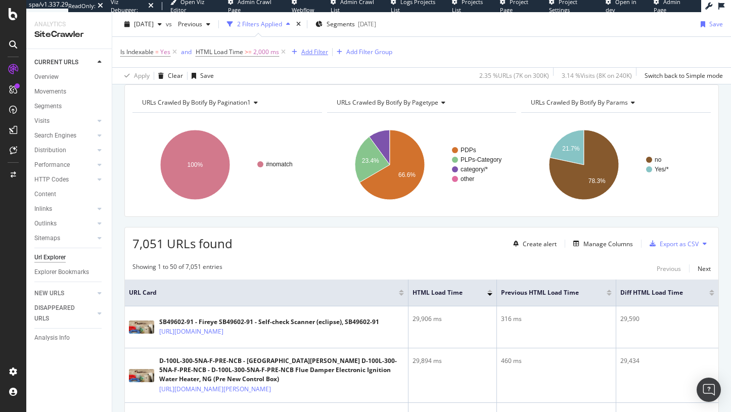
click at [291, 53] on div "button" at bounding box center [295, 52] width 14 height 6
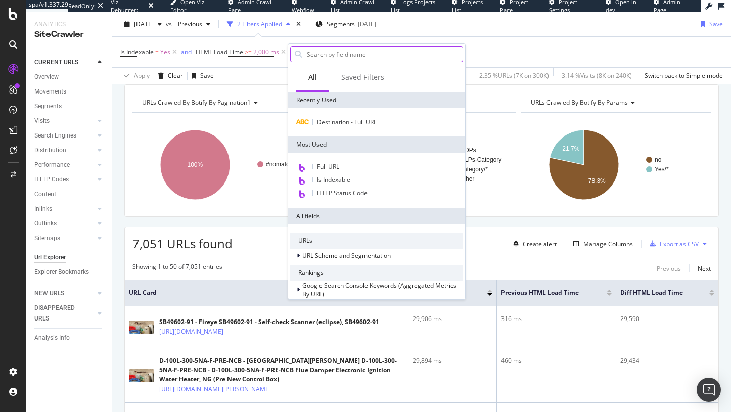
click at [338, 53] on input "text" at bounding box center [384, 54] width 157 height 15
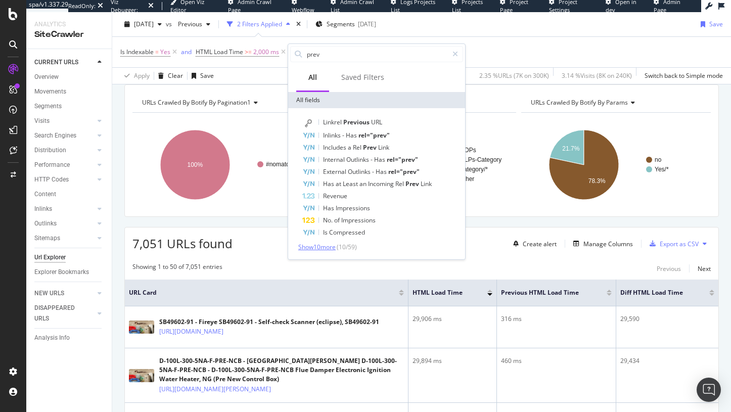
click at [331, 246] on span "Show 10 more" at bounding box center [316, 247] width 37 height 9
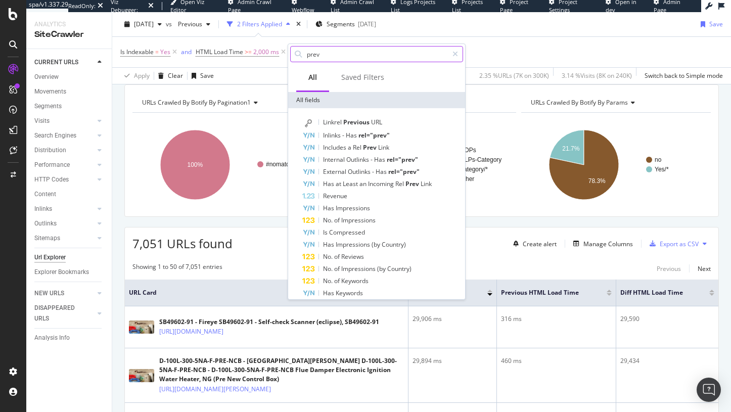
click at [320, 53] on input "prev" at bounding box center [377, 54] width 142 height 15
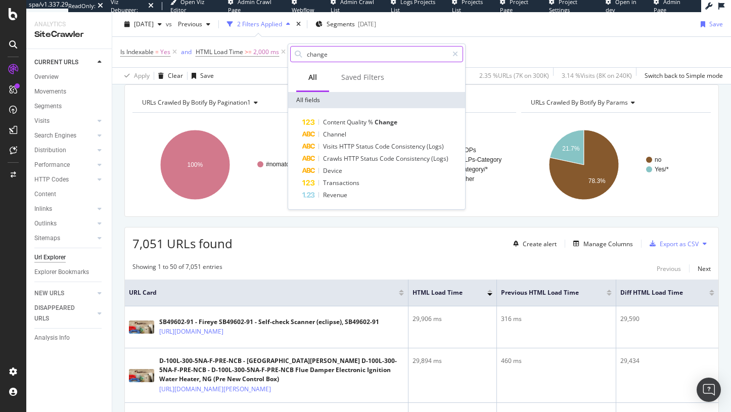
click at [321, 56] on input "change" at bounding box center [377, 54] width 142 height 15
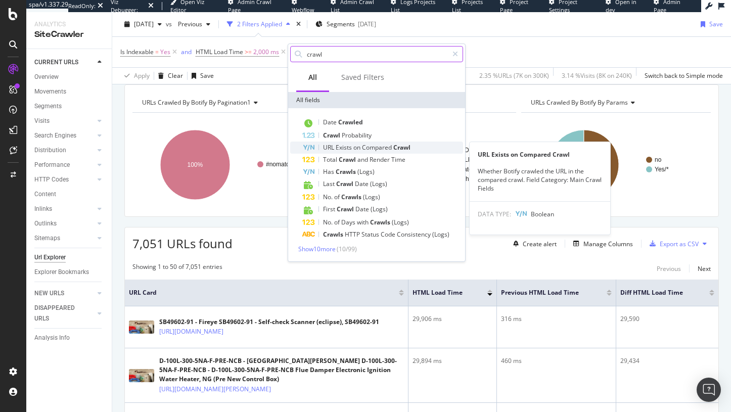
type input "crawl"
click at [352, 148] on span "Exists" at bounding box center [345, 147] width 18 height 9
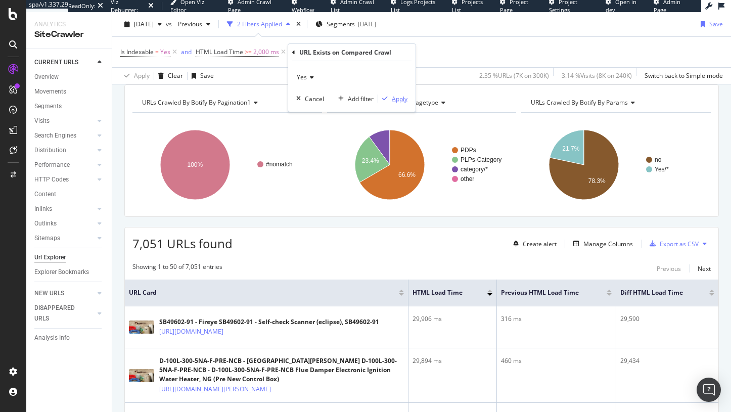
click at [402, 98] on div "Apply" at bounding box center [400, 99] width 16 height 9
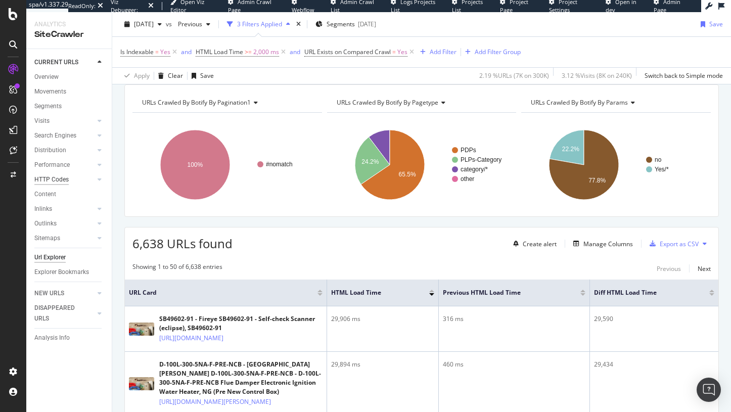
click at [51, 181] on div "HTTP Codes" at bounding box center [51, 180] width 34 height 11
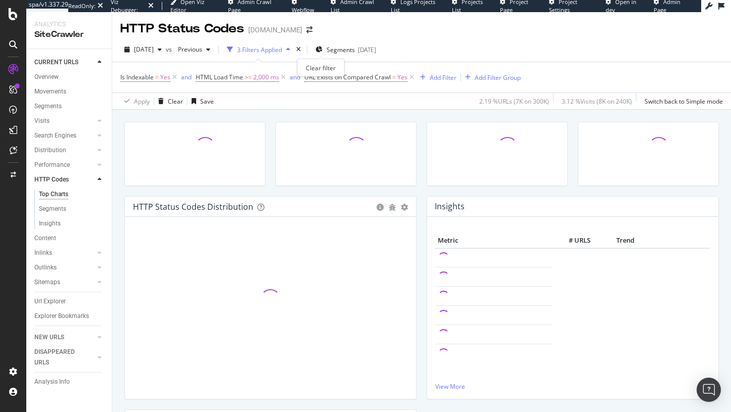
click at [303, 49] on div "times" at bounding box center [298, 50] width 9 height 10
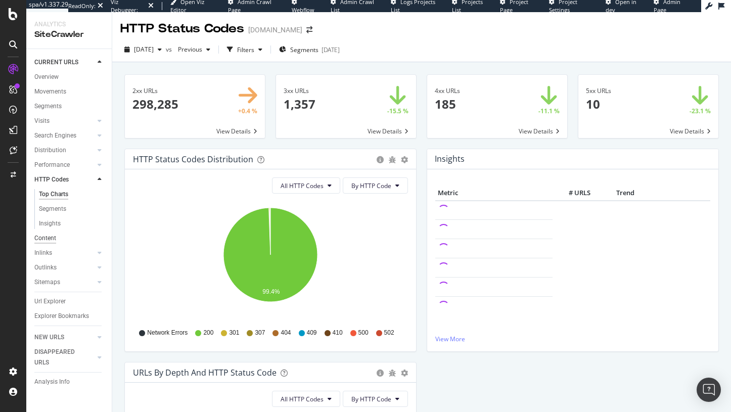
click at [50, 239] on div "Content" at bounding box center [45, 238] width 22 height 11
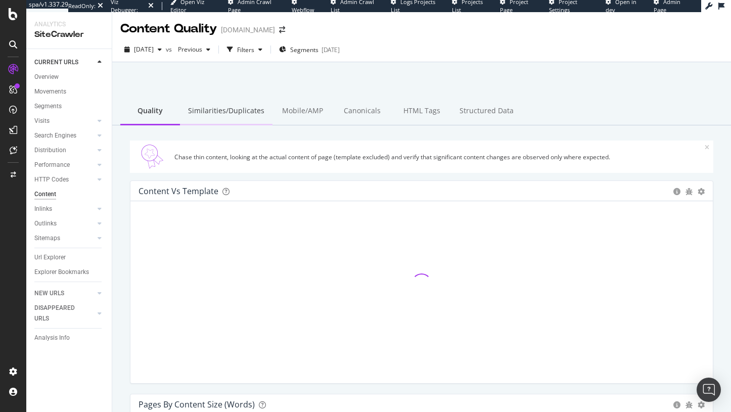
click at [210, 120] on div "Similarities/Duplicates" at bounding box center [226, 112] width 93 height 28
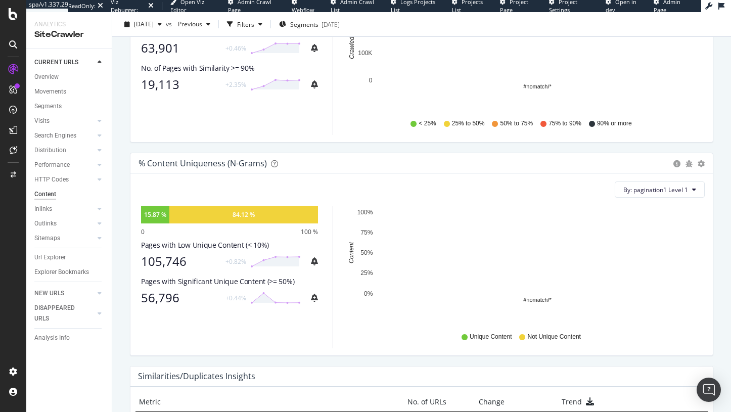
scroll to position [414, 0]
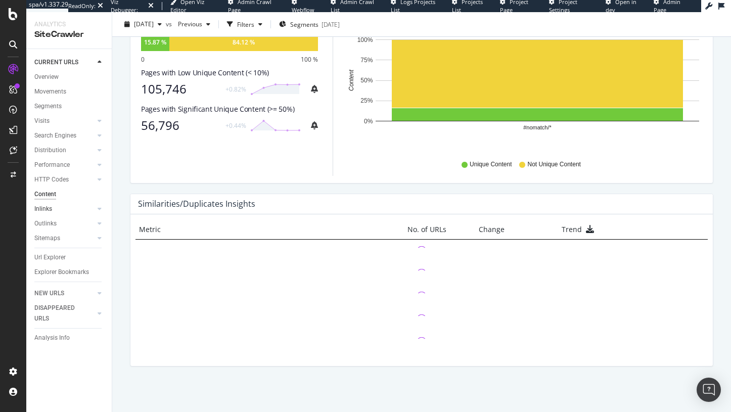
click at [52, 211] on link "Inlinks" at bounding box center [64, 209] width 60 height 11
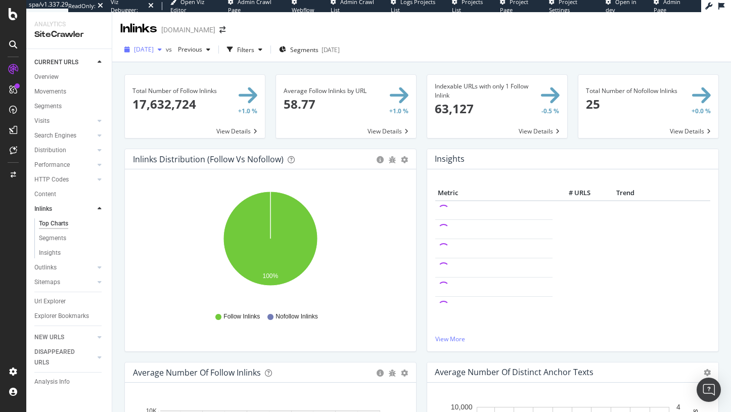
click at [163, 45] on div "2025 Aug. 23rd" at bounding box center [143, 49] width 46 height 15
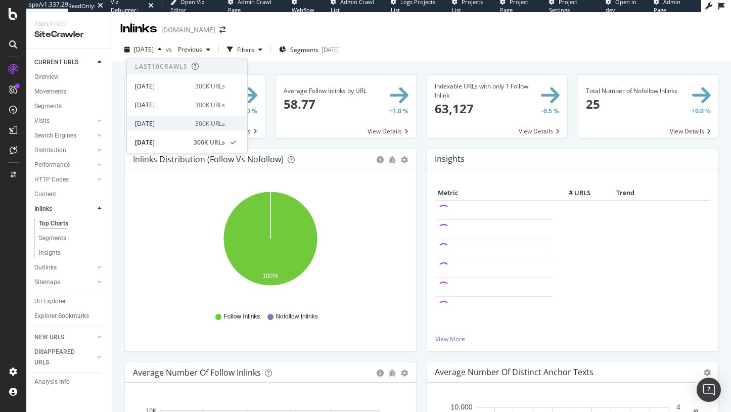
click at [159, 117] on div "2025 Aug. 30th 300K URLs" at bounding box center [187, 123] width 120 height 15
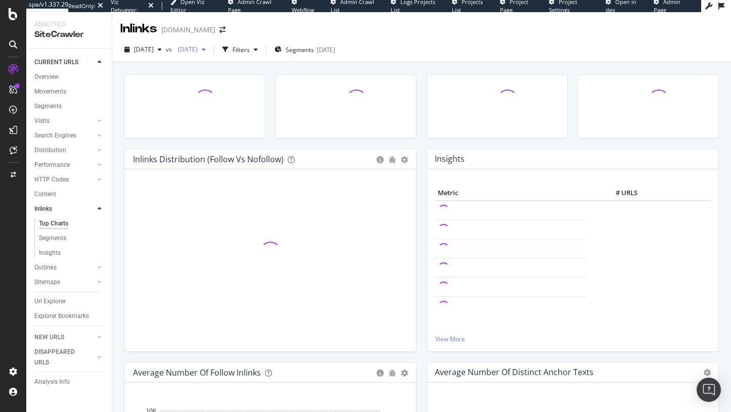
click at [210, 56] on div "2025 Aug. 16th" at bounding box center [192, 49] width 36 height 15
click at [225, 138] on div "2025 Aug. 23rd" at bounding box center [225, 142] width 54 height 9
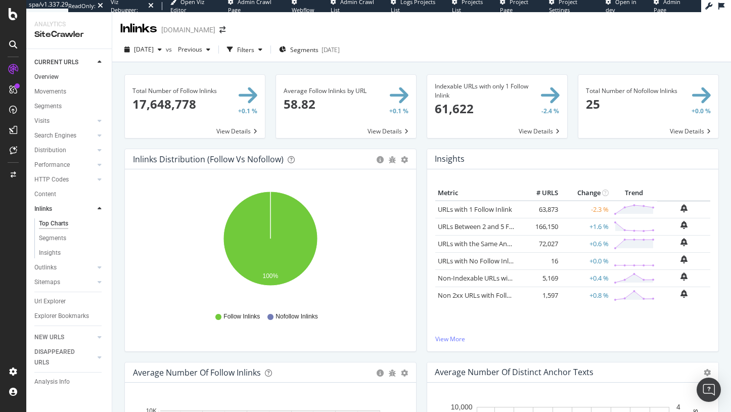
click at [64, 79] on link "Overview" at bounding box center [69, 77] width 70 height 11
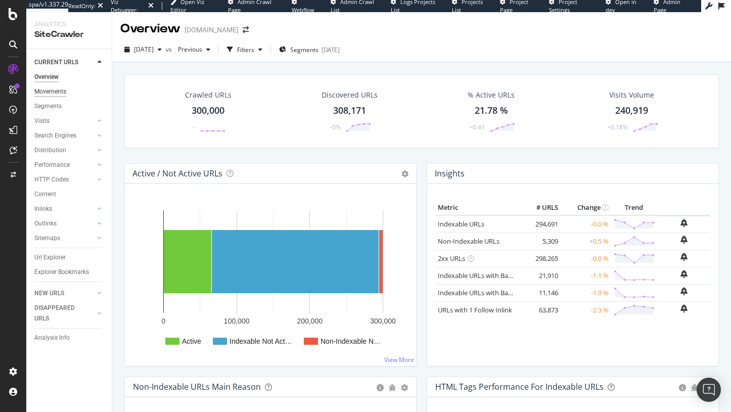
click at [49, 91] on div "Movements" at bounding box center [50, 92] width 32 height 11
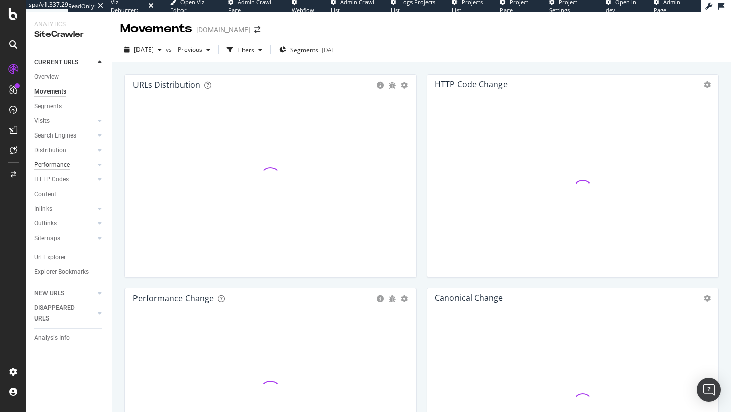
click at [48, 169] on div "Performance" at bounding box center [51, 165] width 35 height 11
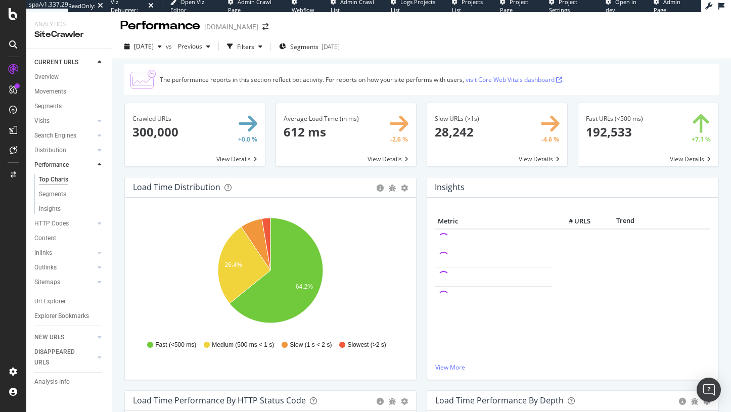
scroll to position [4, 0]
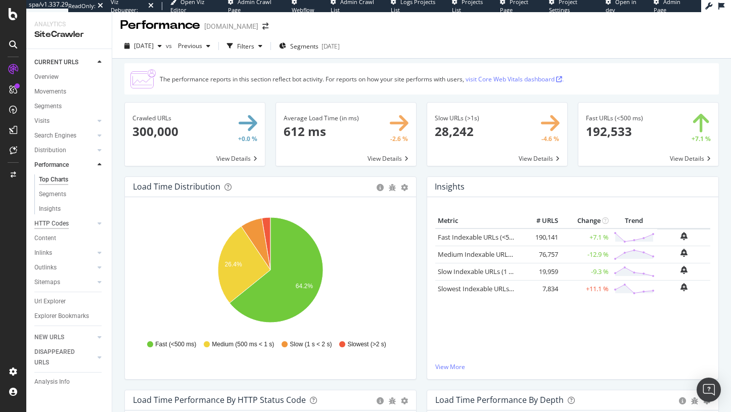
click at [55, 219] on div "HTTP Codes" at bounding box center [51, 224] width 34 height 11
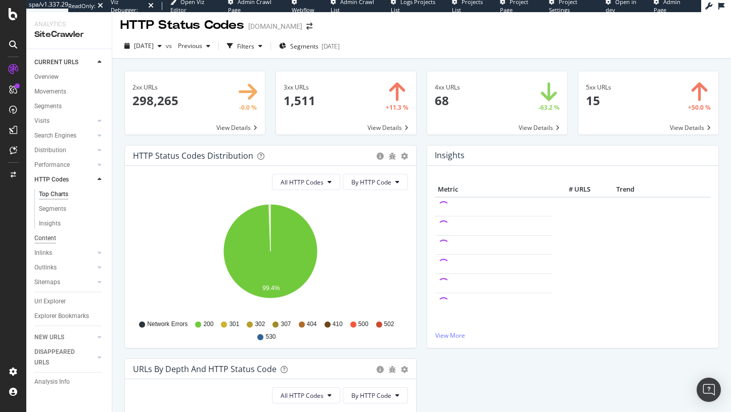
click at [52, 237] on div "Content" at bounding box center [45, 238] width 22 height 11
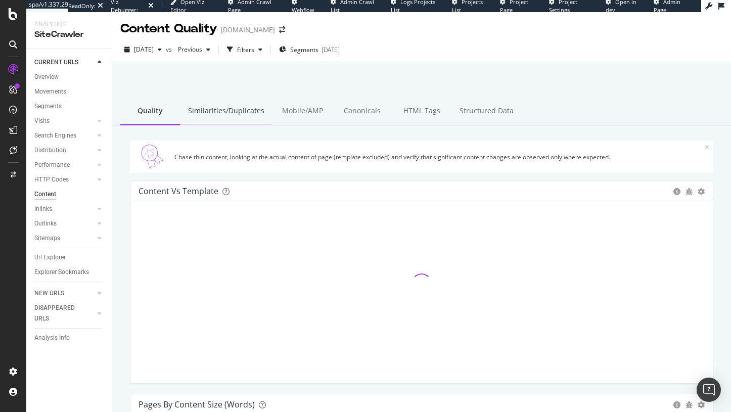
click at [238, 113] on div "Similarities/Duplicates" at bounding box center [226, 112] width 93 height 28
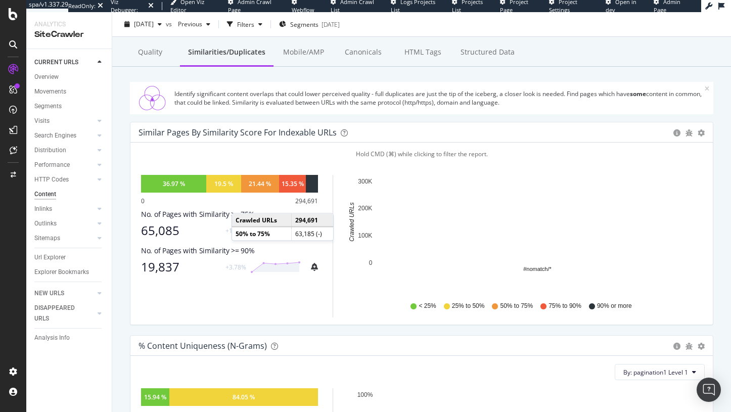
scroll to position [65, 0]
